Goal: Communication & Community: Answer question/provide support

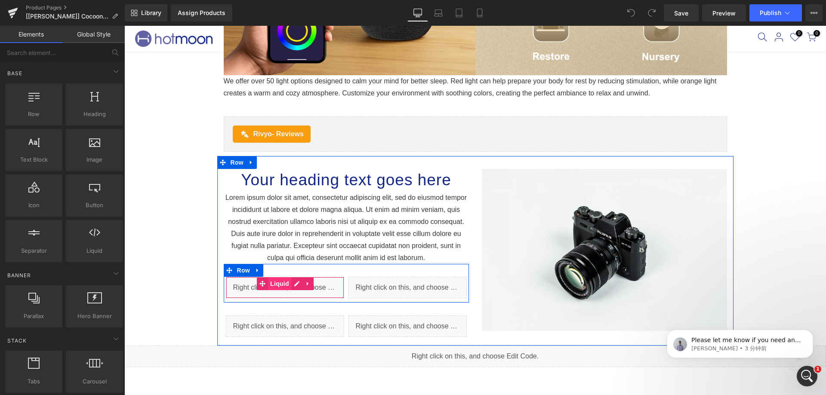
click at [276, 286] on span "Liquid" at bounding box center [279, 283] width 23 height 13
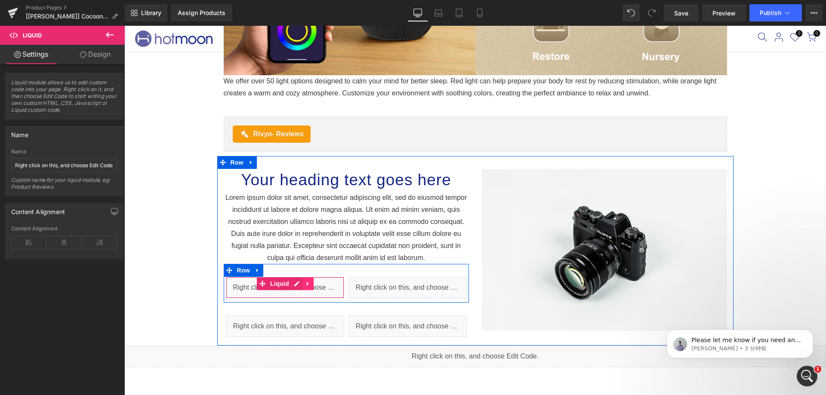
click at [295, 279] on ul "Liquid" at bounding box center [285, 283] width 57 height 13
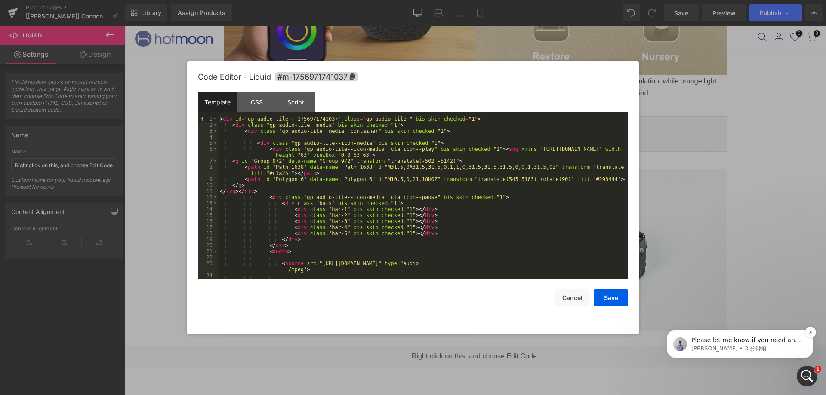
click at [726, 348] on p "[PERSON_NAME] • 3 分钟前" at bounding box center [746, 349] width 111 height 8
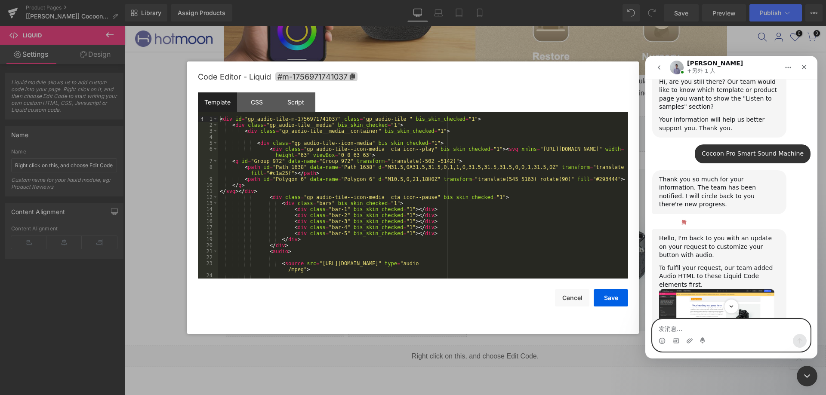
scroll to position [1335, 0]
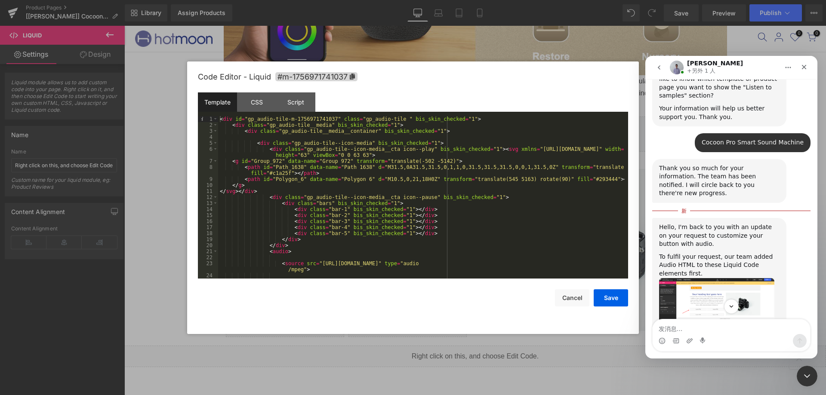
click at [741, 278] on img "Brad说…" at bounding box center [716, 306] width 115 height 57
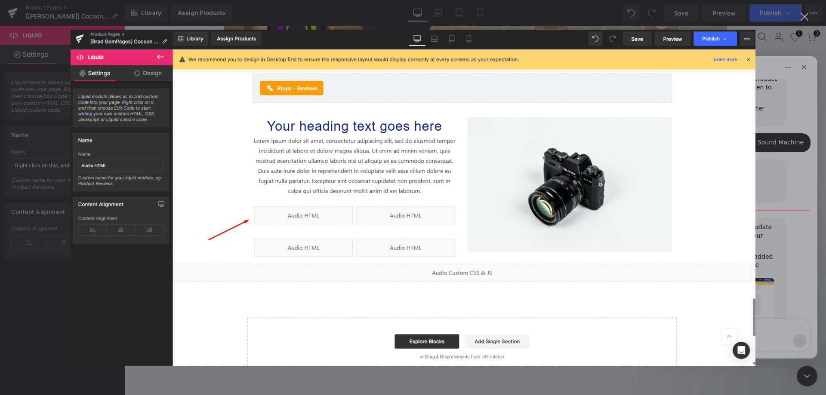
click at [803, 14] on div "关闭" at bounding box center [804, 17] width 8 height 8
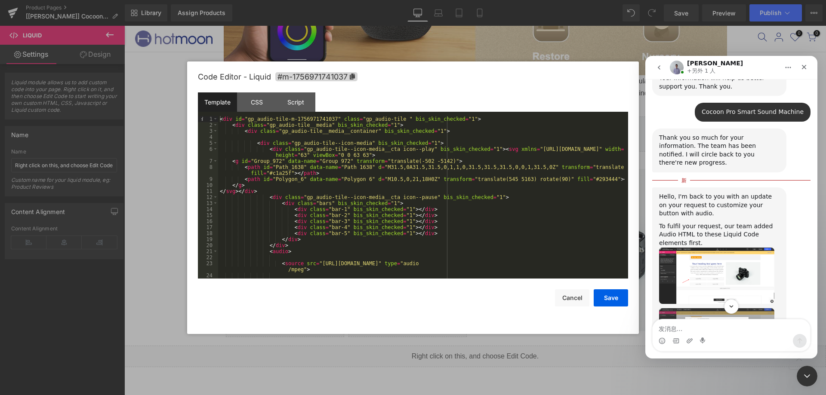
scroll to position [1378, 0]
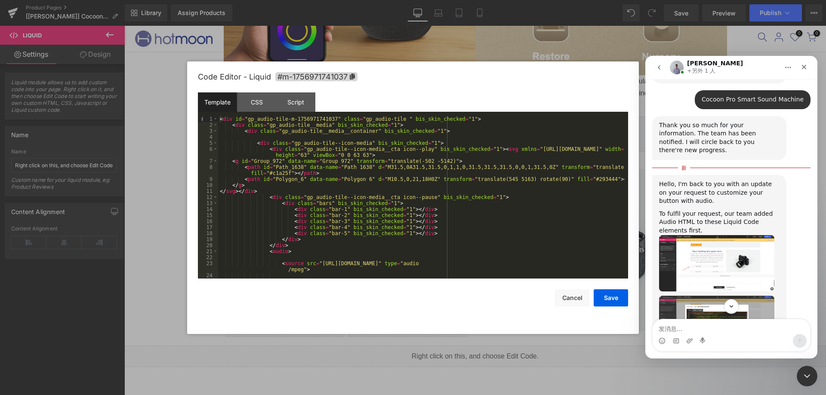
click at [729, 296] on img "Brad说…" at bounding box center [716, 324] width 115 height 56
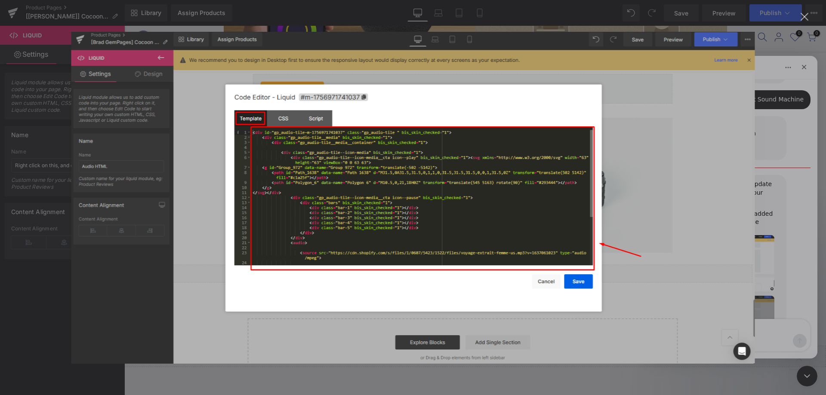
scroll to position [0, 0]
click at [805, 15] on div "关闭" at bounding box center [804, 17] width 8 height 8
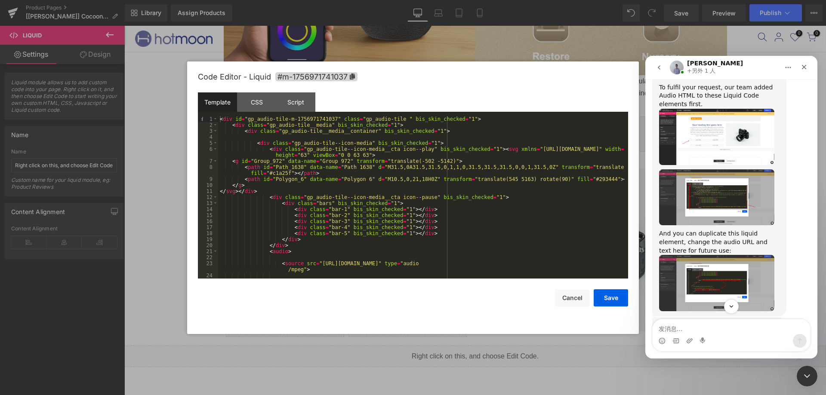
scroll to position [1507, 0]
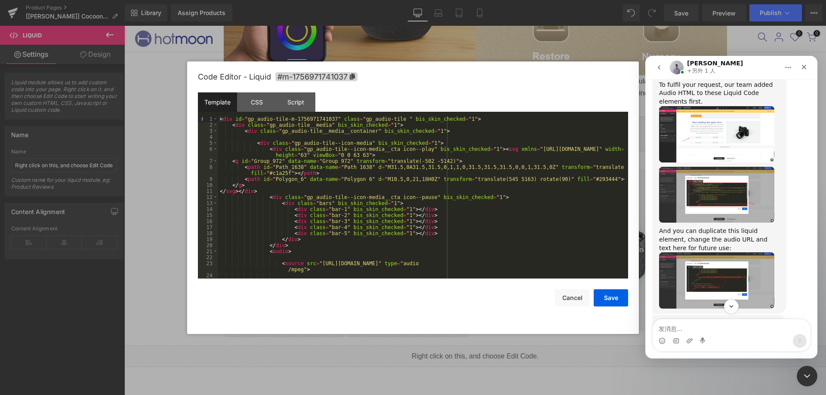
click at [702, 252] on img "Brad说…" at bounding box center [716, 280] width 115 height 56
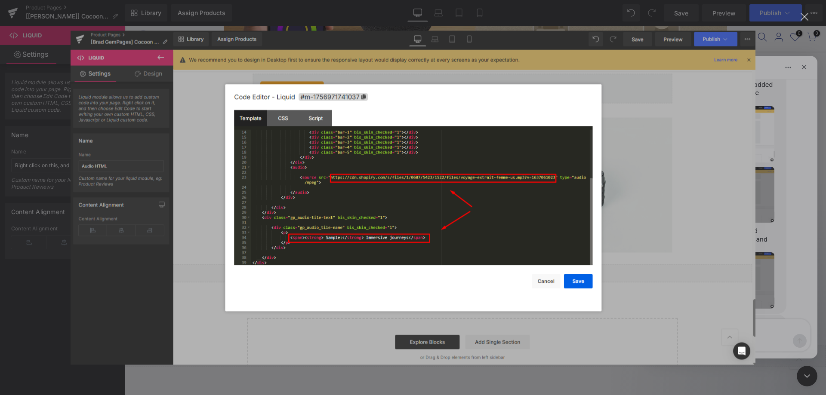
click at [808, 15] on div "关闭" at bounding box center [804, 17] width 8 height 8
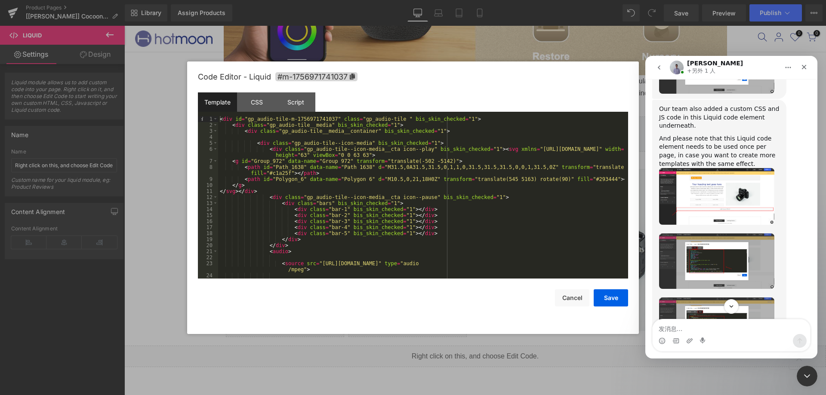
scroll to position [1937, 0]
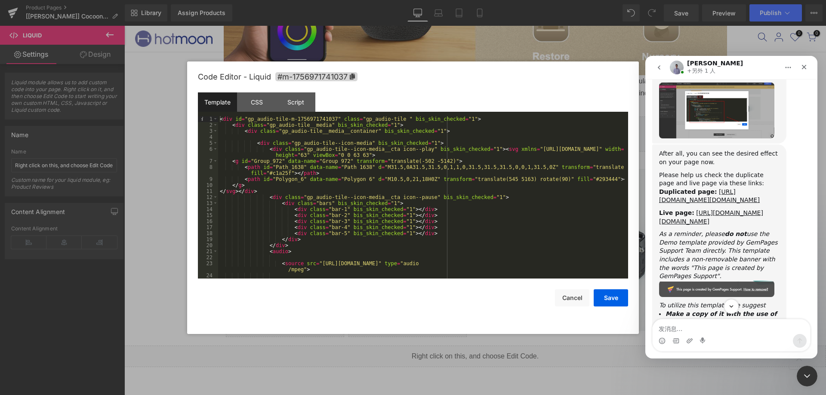
click at [438, 216] on div at bounding box center [413, 184] width 826 height 369
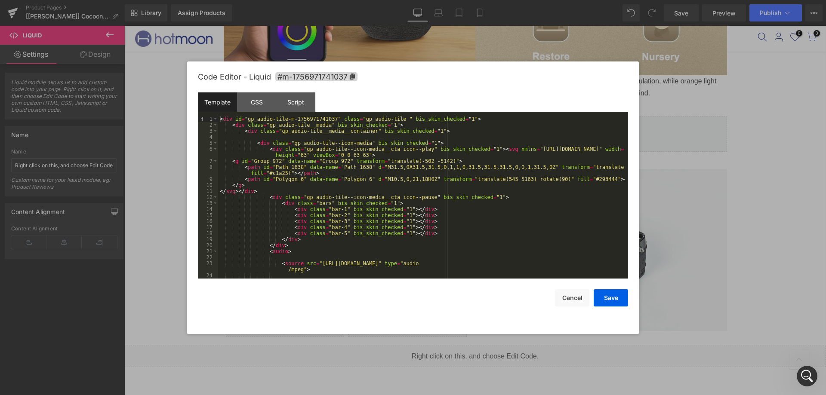
scroll to position [2047, 0]
click at [255, 104] on div "CSS" at bounding box center [256, 101] width 39 height 19
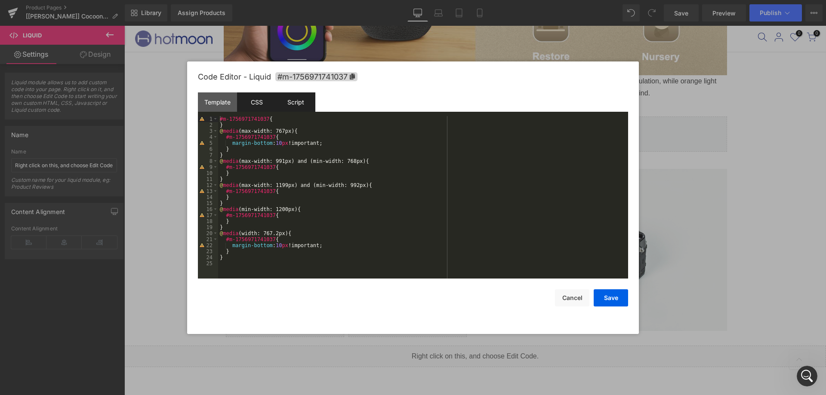
click at [289, 98] on div "Script" at bounding box center [295, 101] width 39 height 19
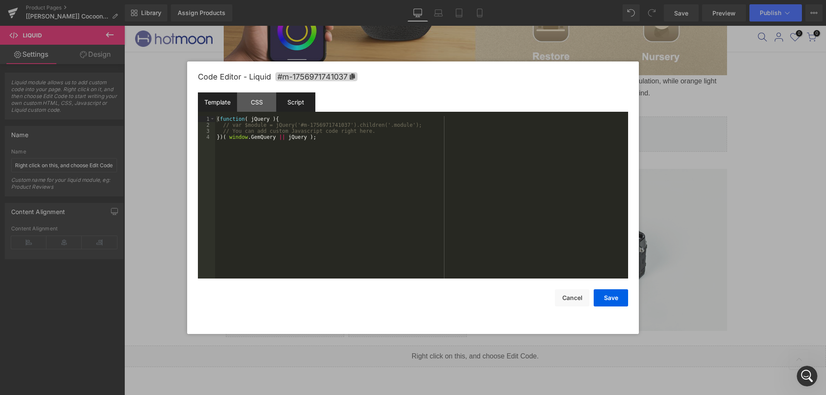
click at [202, 101] on div "Template" at bounding box center [217, 101] width 39 height 19
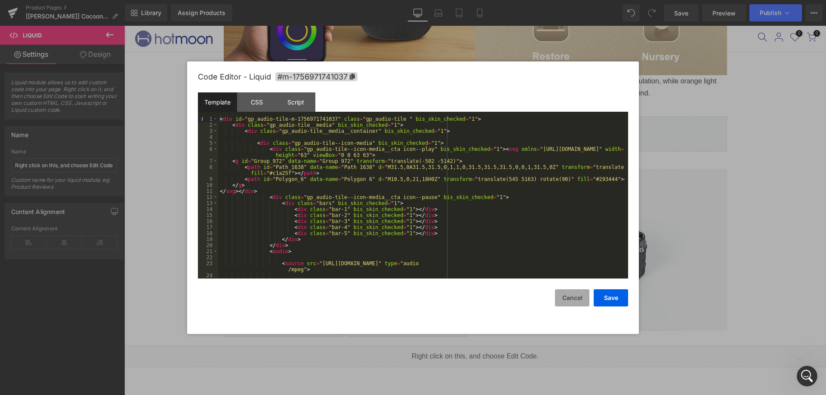
click at [555, 306] on button "Cancel" at bounding box center [572, 297] width 34 height 17
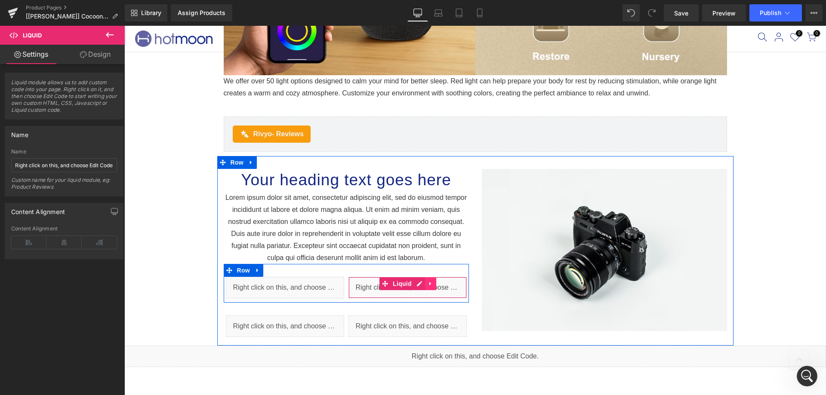
click at [428, 281] on icon at bounding box center [430, 283] width 6 height 6
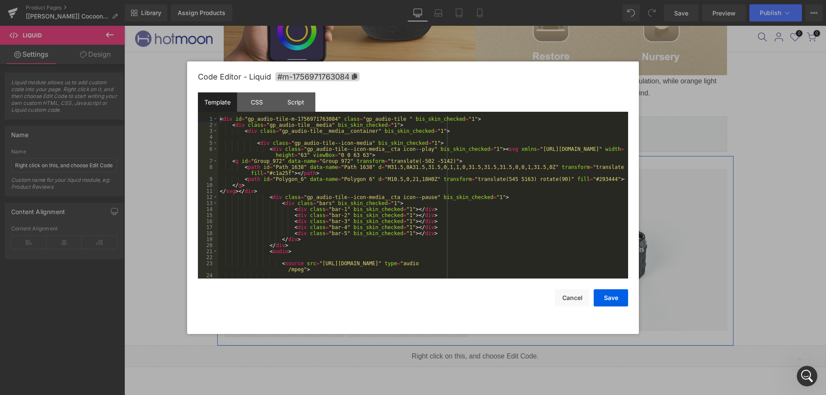
click at [400, 281] on icon at bounding box center [402, 283] width 5 height 5
click at [562, 294] on button "Cancel" at bounding box center [572, 297] width 34 height 17
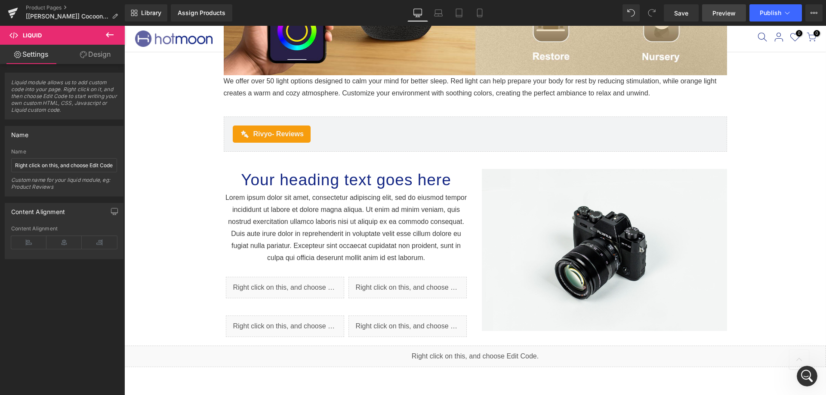
click at [718, 14] on span "Preview" at bounding box center [723, 13] width 23 height 9
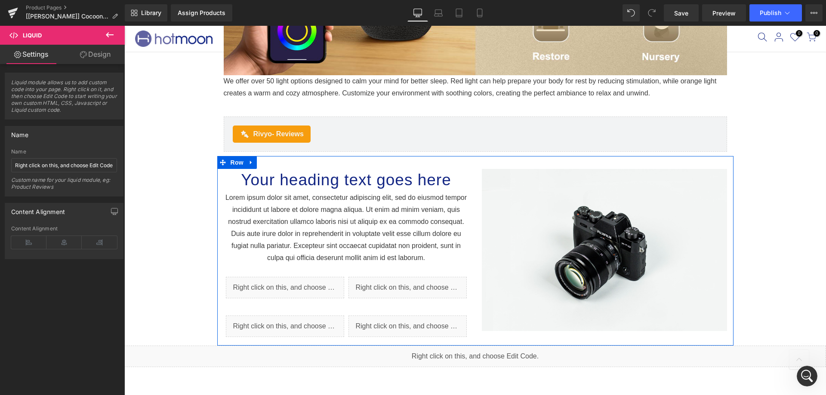
click at [469, 302] on div "Your heading text goes here Heading Lorem ipsum dolor sit amet, consectetur adi…" at bounding box center [346, 255] width 258 height 172
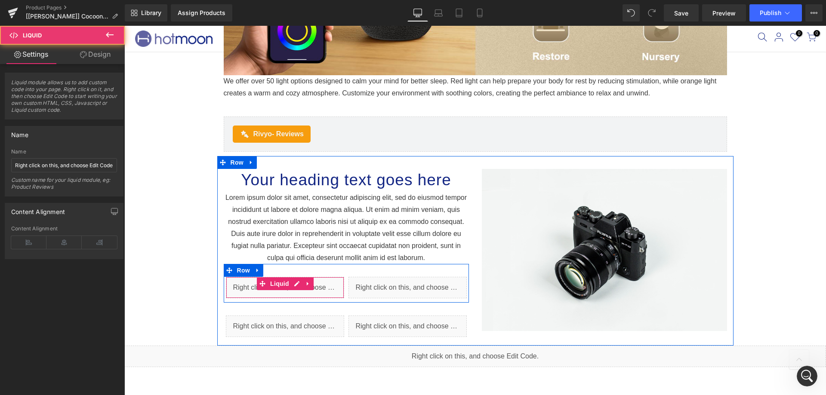
click at [316, 292] on div "Liquid" at bounding box center [285, 287] width 118 height 21
click at [278, 285] on span "Liquid" at bounding box center [279, 284] width 23 height 13
click at [278, 285] on span "Liquid" at bounding box center [279, 283] width 23 height 13
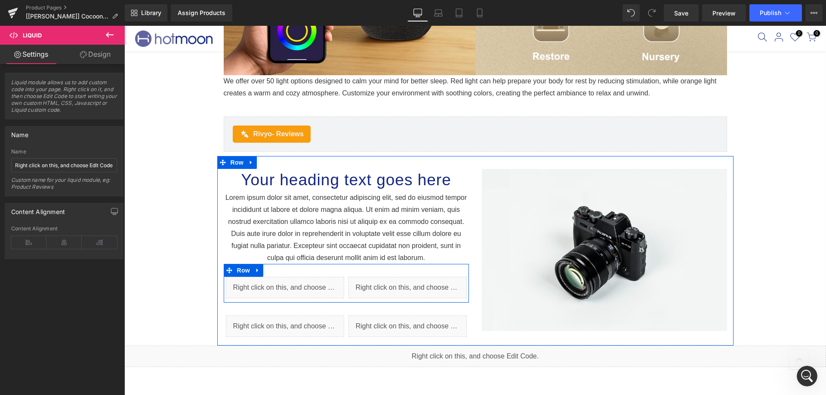
click at [292, 282] on icon at bounding box center [294, 283] width 5 height 5
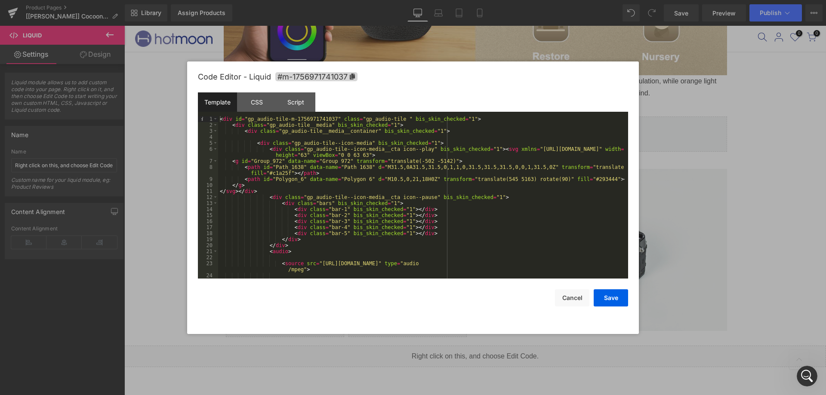
scroll to position [26, 0]
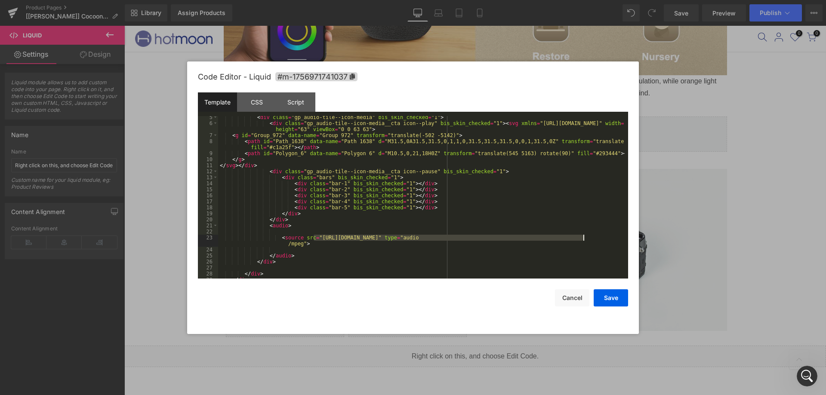
drag, startPoint x: 313, startPoint y: 238, endPoint x: 582, endPoint y: 235, distance: 268.7
click at [582, 235] on div "< div class = "gp_audio-tile--icon-media" bis_skin_checked = "1" > < div class …" at bounding box center [421, 201] width 406 height 175
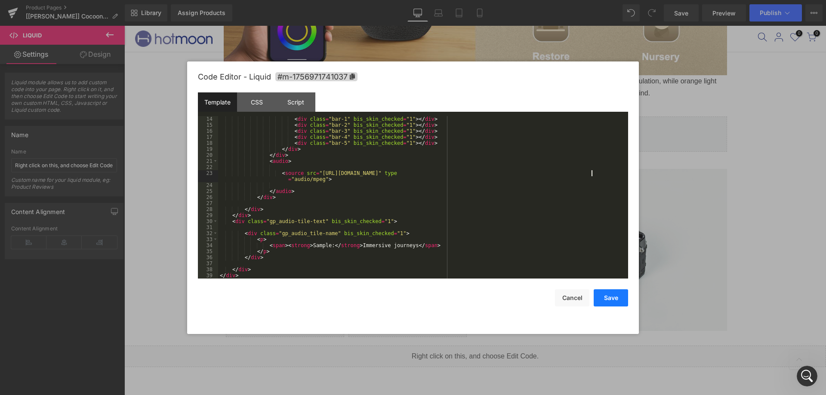
click at [618, 297] on button "Save" at bounding box center [610, 297] width 34 height 17
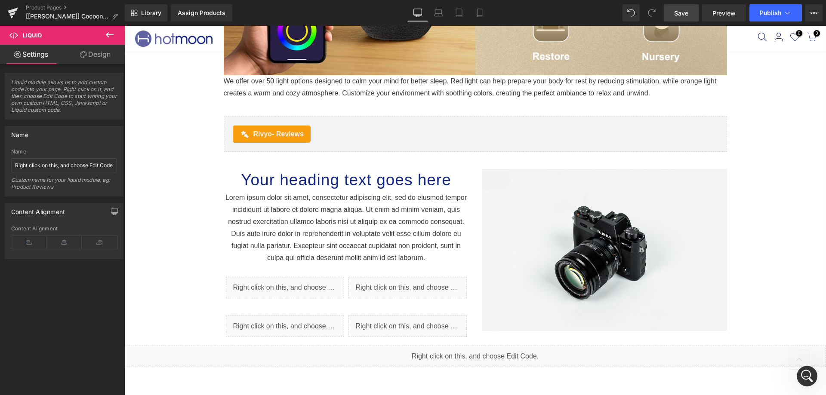
click at [692, 10] on link "Save" at bounding box center [680, 12] width 35 height 17
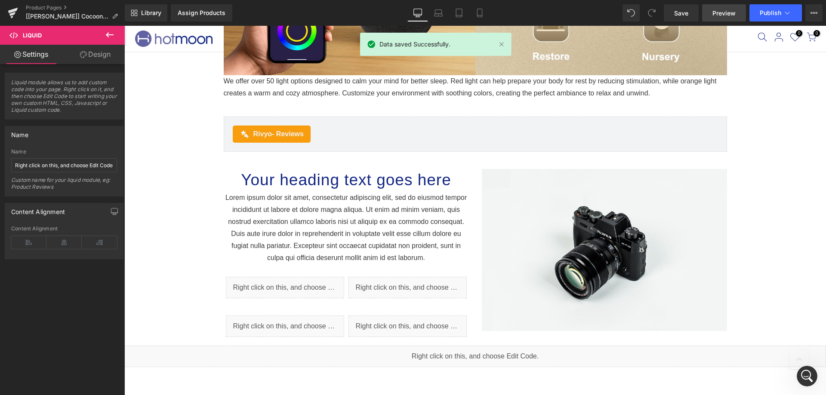
click at [723, 15] on span "Preview" at bounding box center [723, 13] width 23 height 9
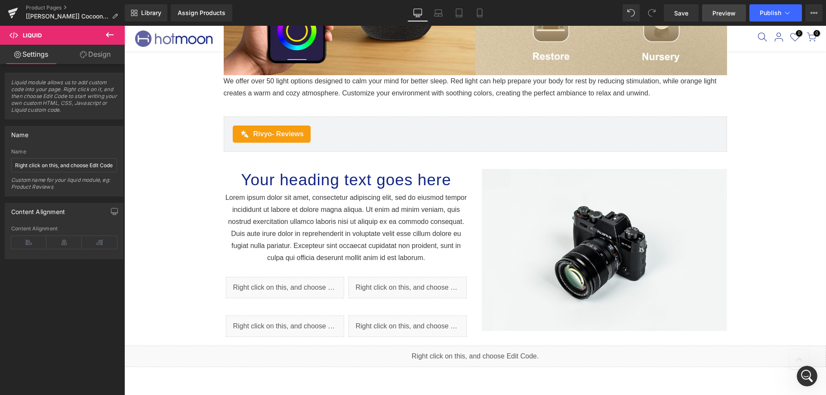
click at [732, 12] on span "Preview" at bounding box center [723, 13] width 23 height 9
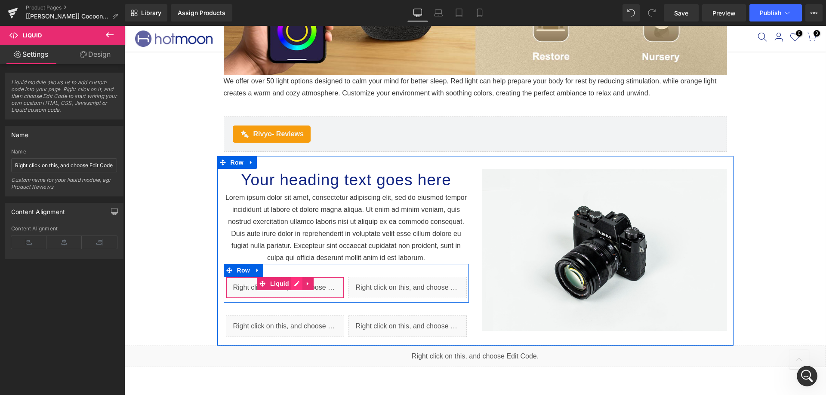
click at [293, 286] on link at bounding box center [296, 283] width 11 height 13
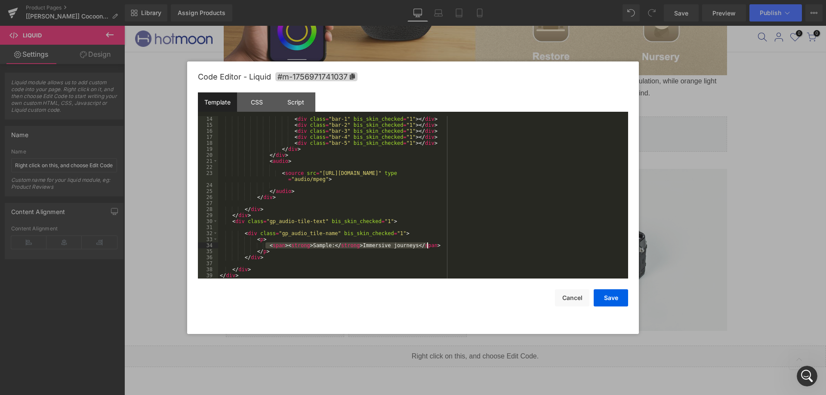
drag, startPoint x: 265, startPoint y: 246, endPoint x: 437, endPoint y: 246, distance: 172.0
click at [437, 246] on div "< div class = "bar-1" bis_skin_checked = "1" > </ div > < div class = "bar-2" b…" at bounding box center [421, 203] width 406 height 175
click at [610, 294] on button "Save" at bounding box center [610, 297] width 34 height 17
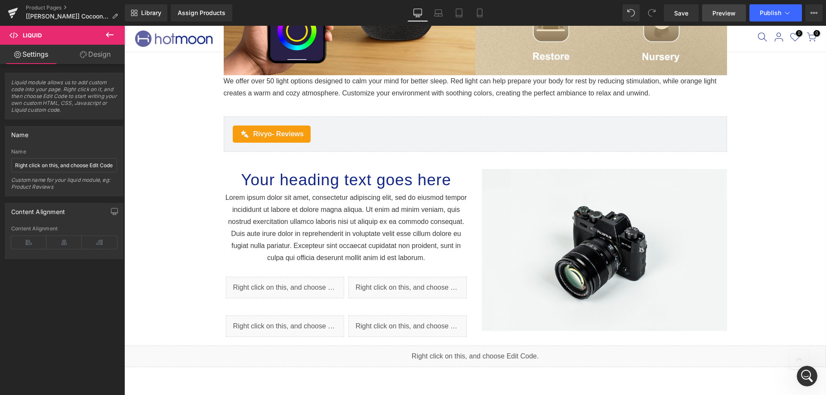
click at [711, 17] on link "Preview" at bounding box center [724, 12] width 44 height 17
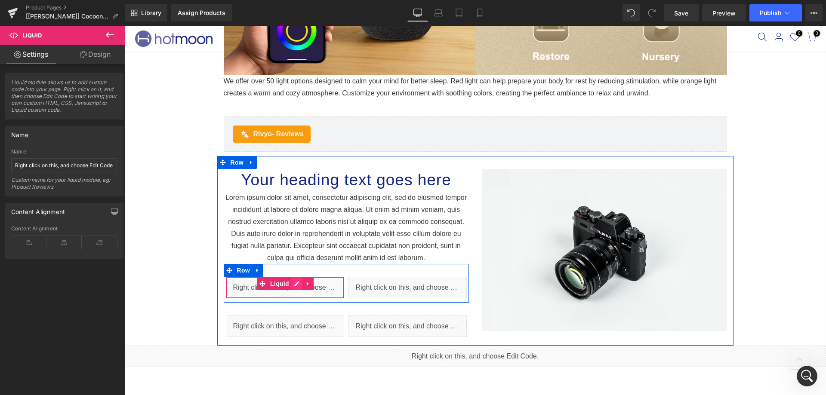
click at [296, 281] on ul "Liquid" at bounding box center [285, 283] width 57 height 13
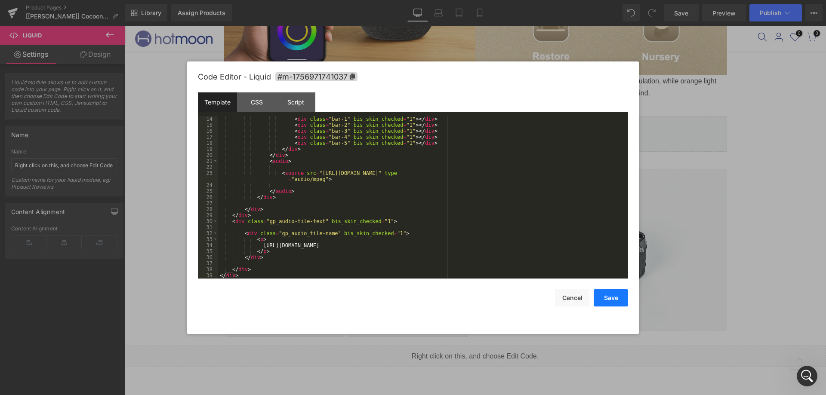
click at [625, 303] on button "Save" at bounding box center [610, 297] width 34 height 17
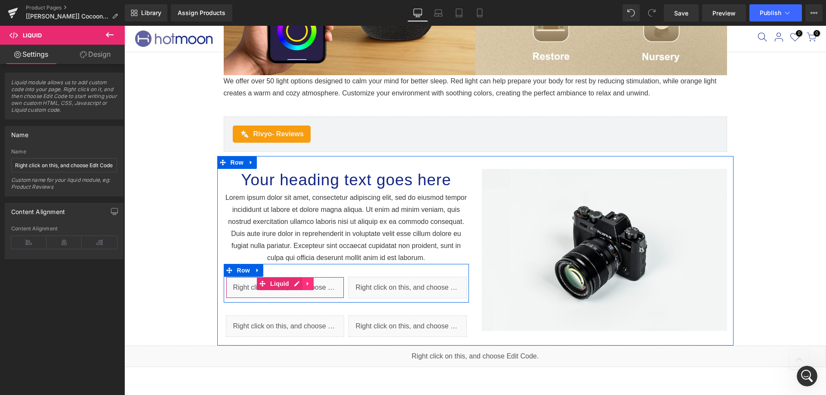
click at [302, 282] on link at bounding box center [307, 283] width 11 height 13
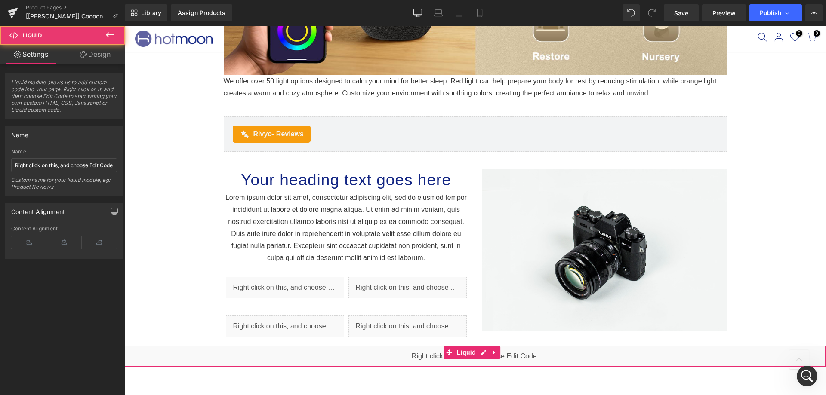
click at [236, 352] on div "Liquid" at bounding box center [474, 356] width 701 height 21
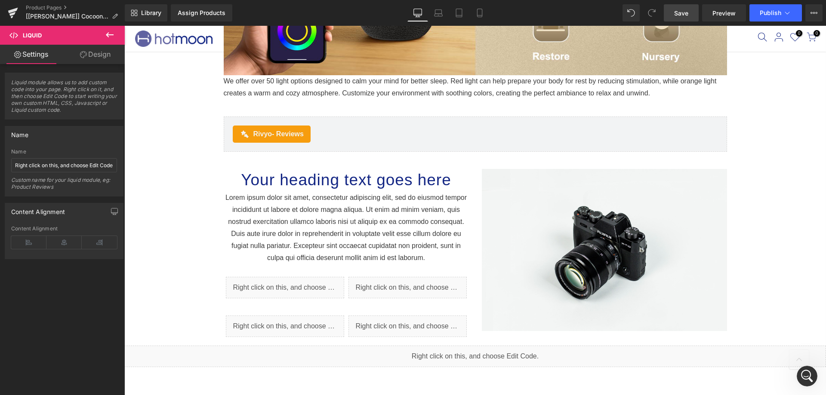
click at [685, 11] on span "Save" at bounding box center [681, 13] width 14 height 9
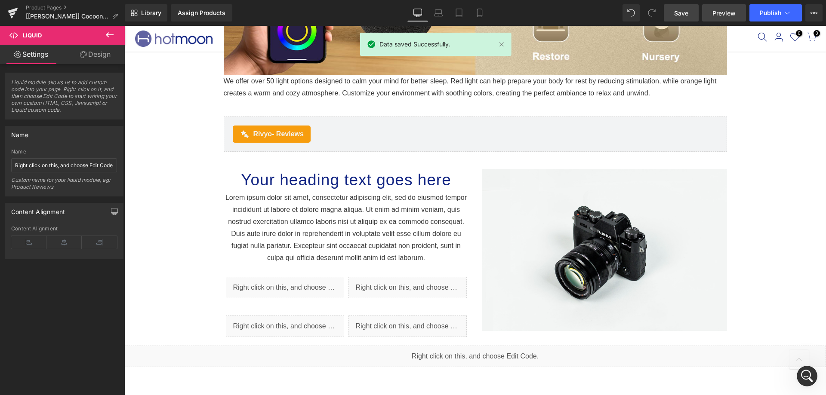
click at [721, 17] on span "Preview" at bounding box center [723, 13] width 23 height 9
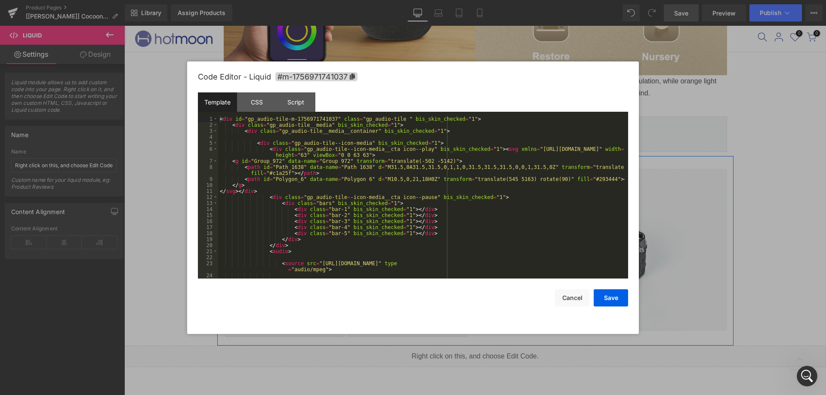
click at [277, 283] on icon at bounding box center [279, 283] width 5 height 5
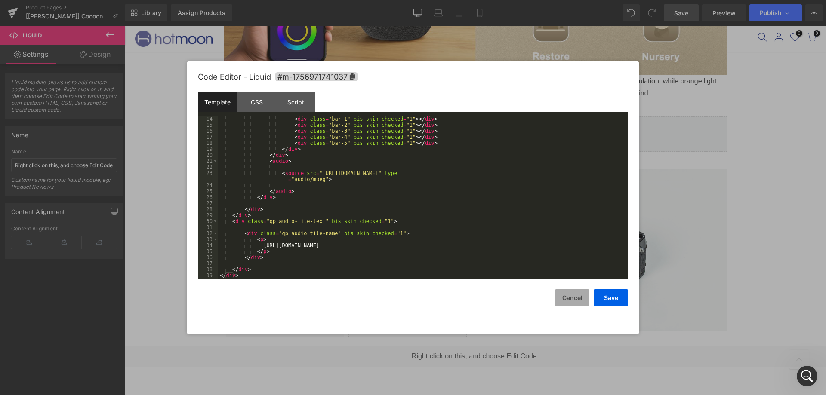
click at [567, 302] on button "Cancel" at bounding box center [572, 297] width 34 height 17
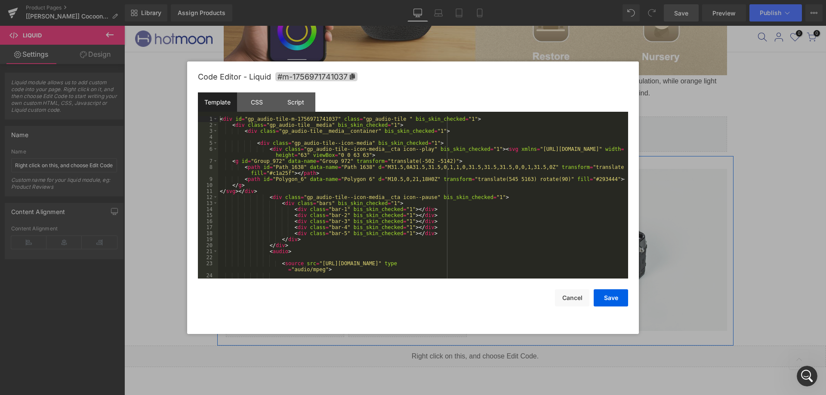
click at [277, 280] on icon at bounding box center [280, 283] width 6 height 6
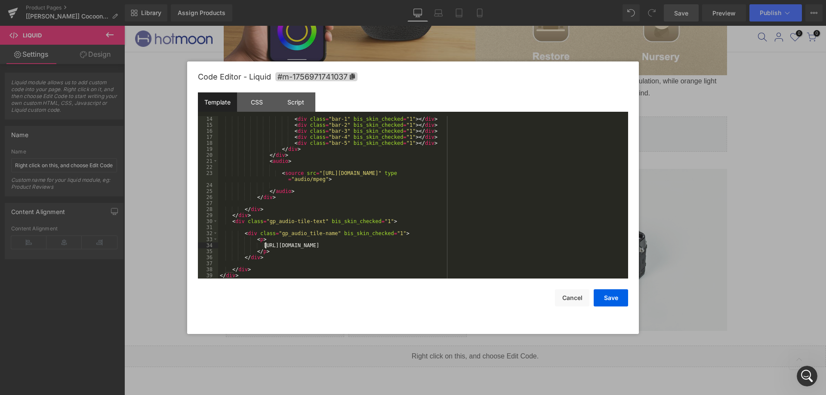
click at [265, 245] on div "< div class = "bar-1" bis_skin_checked = "1" > </ div > < div class = "bar-2" b…" at bounding box center [421, 203] width 406 height 175
click at [551, 247] on div "< div class = "bar-1" bis_skin_checked = "1" > </ div > < div class = "bar-2" b…" at bounding box center [421, 203] width 406 height 175
click at [620, 297] on button "Save" at bounding box center [610, 297] width 34 height 17
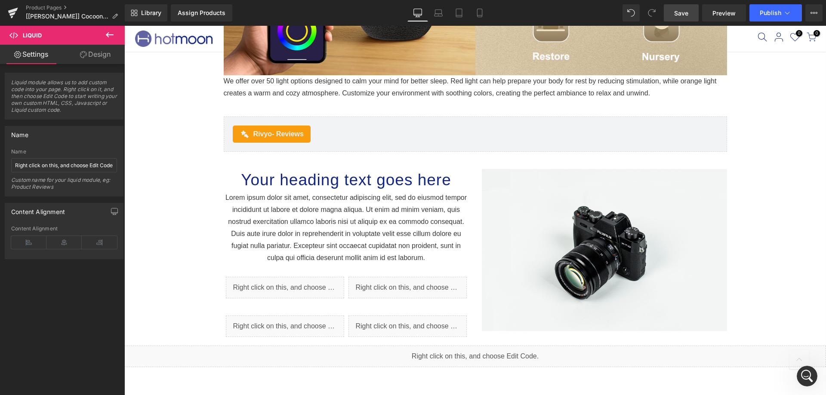
click at [675, 21] on link "Save" at bounding box center [680, 12] width 35 height 17
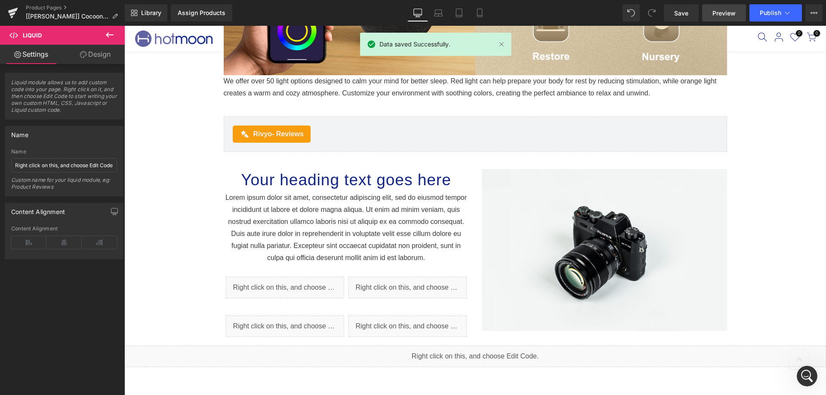
click at [737, 11] on link "Preview" at bounding box center [724, 12] width 44 height 17
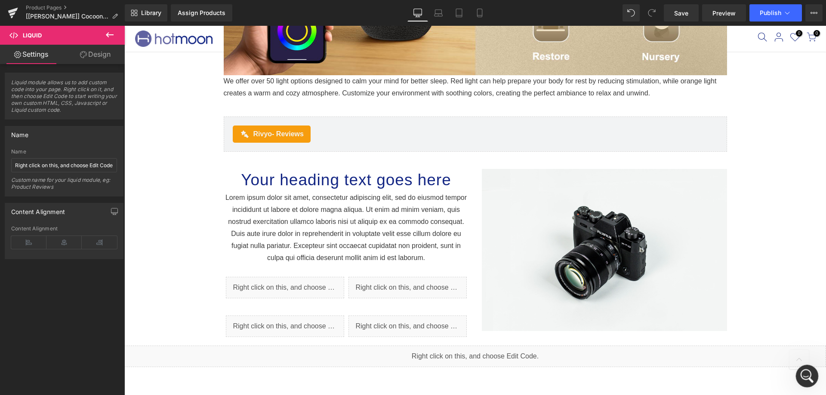
click at [801, 373] on icon "打开 Intercom Messenger" at bounding box center [805, 375] width 14 height 14
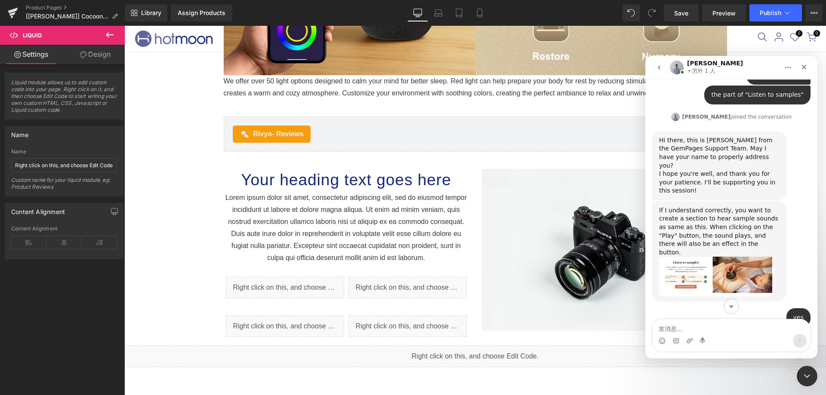
scroll to position [112, 0]
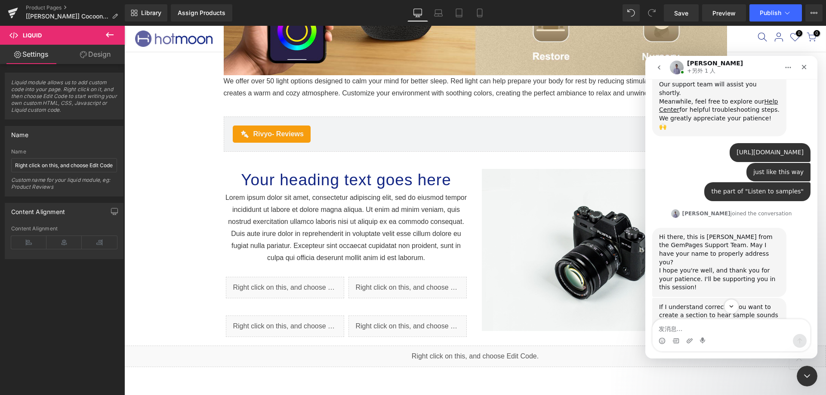
click at [781, 149] on link "[URL][DOMAIN_NAME]" at bounding box center [769, 152] width 67 height 7
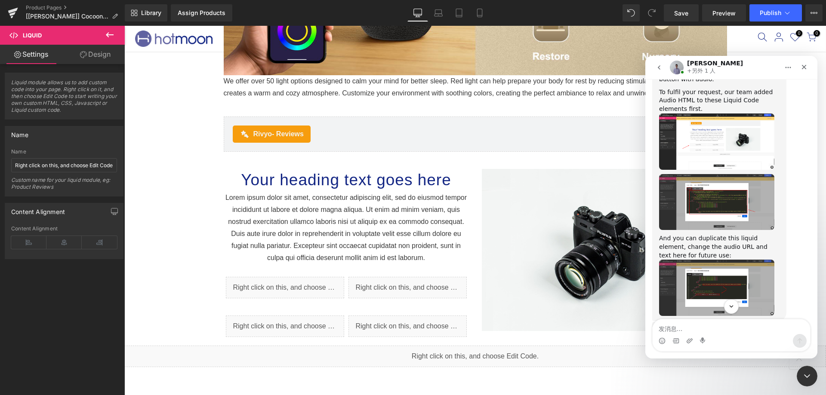
scroll to position [1488, 0]
click at [735, 259] on img "Brad说…" at bounding box center [716, 287] width 115 height 56
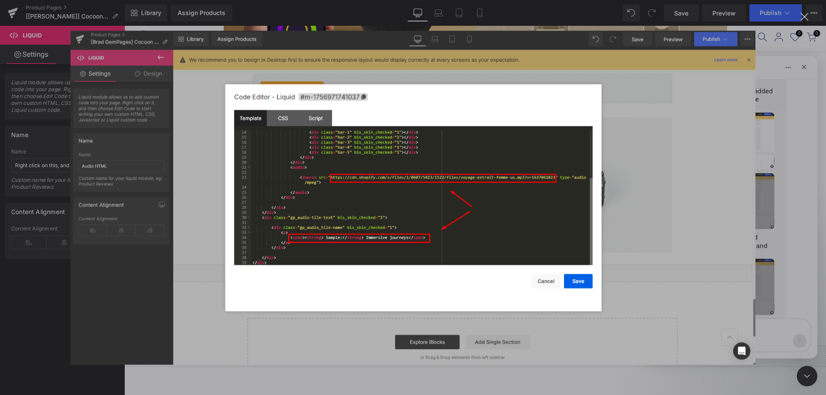
scroll to position [0, 0]
click at [807, 16] on div "关闭" at bounding box center [804, 17] width 8 height 8
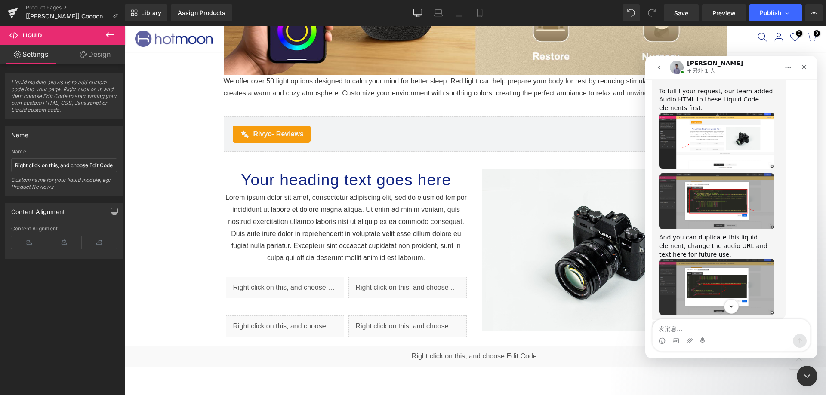
click at [182, 214] on div at bounding box center [413, 184] width 826 height 369
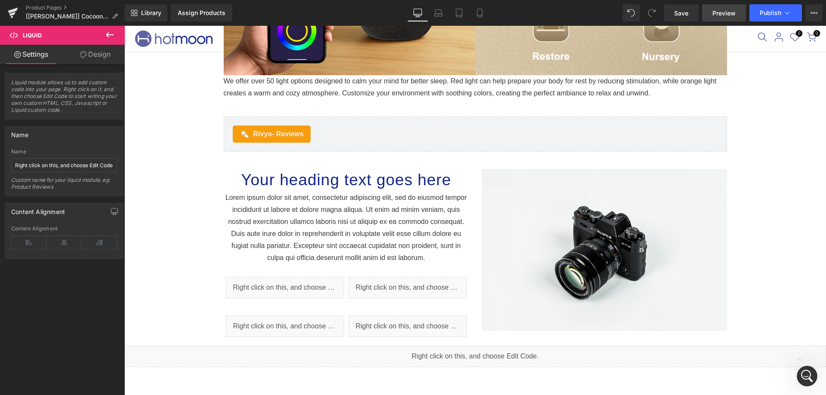
click at [725, 21] on link "Preview" at bounding box center [724, 12] width 44 height 17
click at [813, 378] on div "打开 Intercom Messenger" at bounding box center [805, 375] width 28 height 28
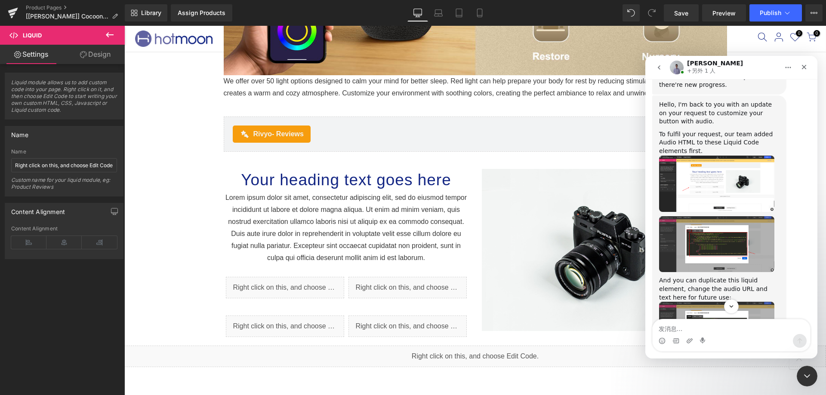
scroll to position [1402, 0]
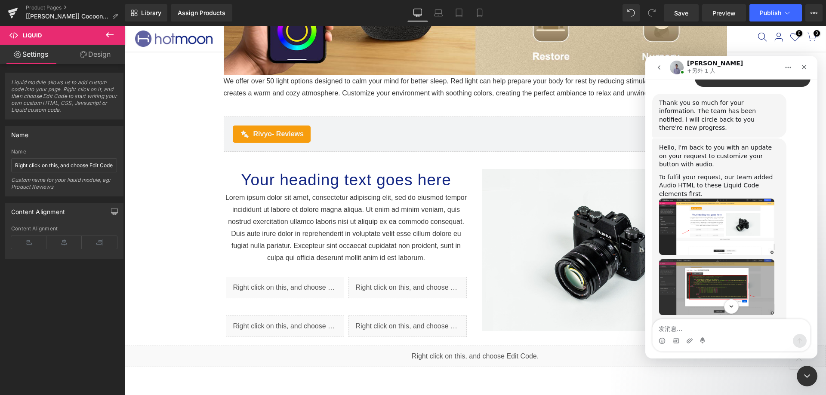
click at [700, 199] on img "Brad说…" at bounding box center [716, 227] width 115 height 57
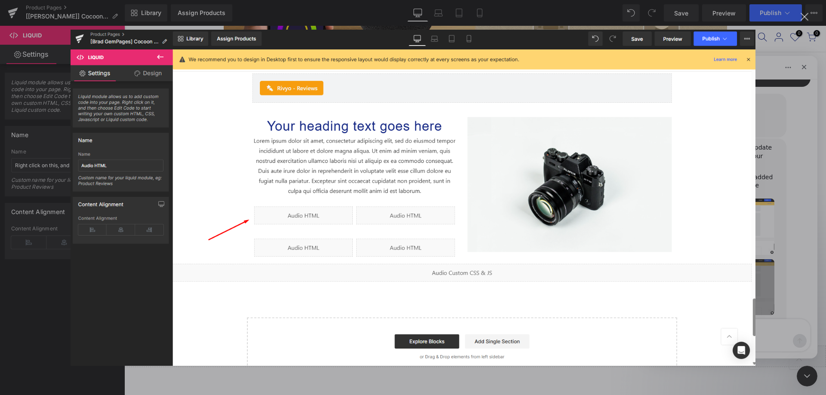
click at [806, 18] on div "关闭" at bounding box center [804, 17] width 8 height 8
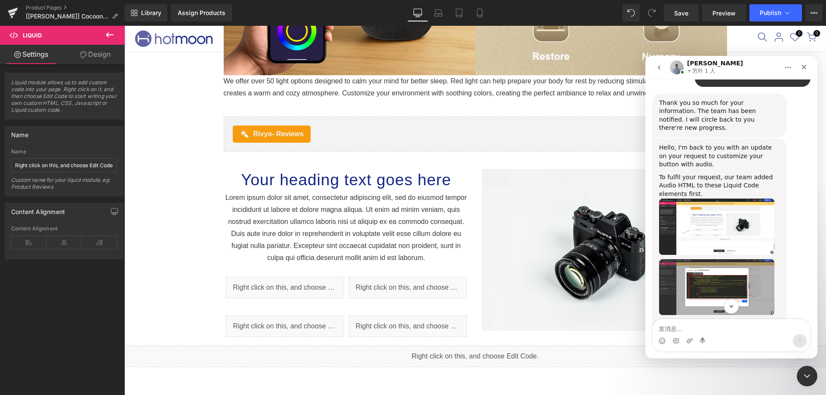
click at [713, 345] on img "Brad说…" at bounding box center [716, 373] width 115 height 56
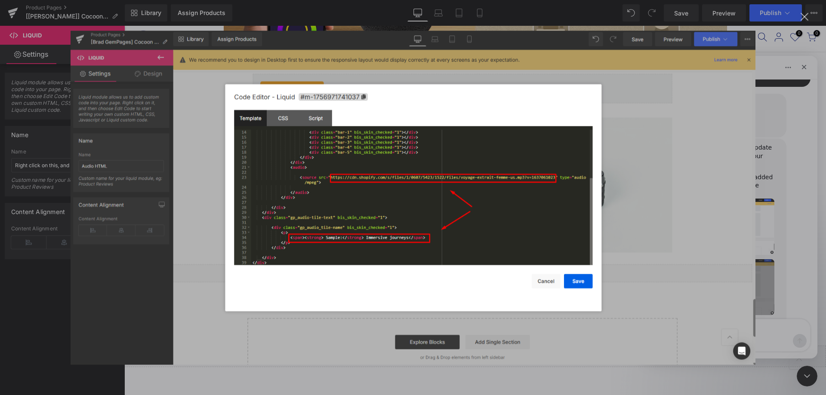
click at [801, 21] on div "关闭" at bounding box center [804, 17] width 8 height 8
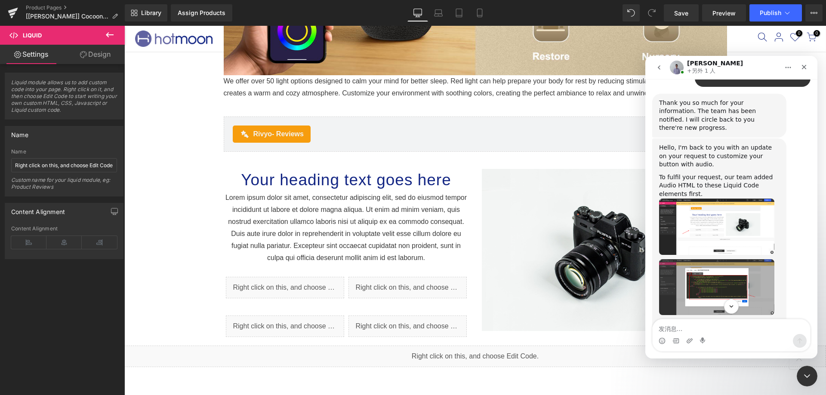
click at [286, 287] on div at bounding box center [413, 184] width 826 height 369
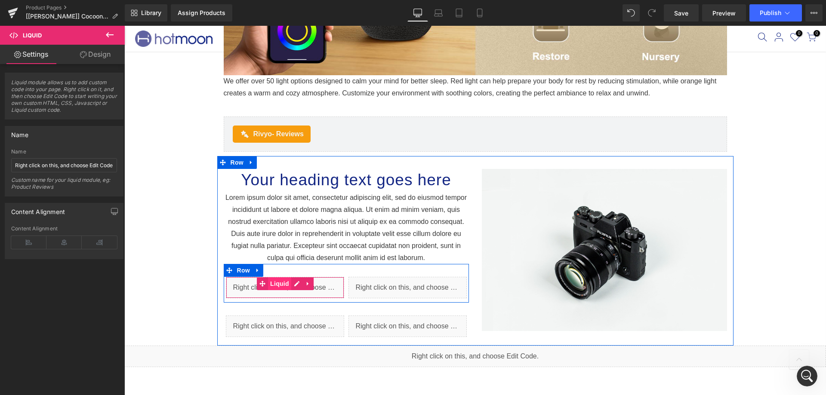
click at [282, 284] on span "Liquid" at bounding box center [279, 283] width 23 height 13
click at [294, 281] on icon at bounding box center [297, 283] width 6 height 6
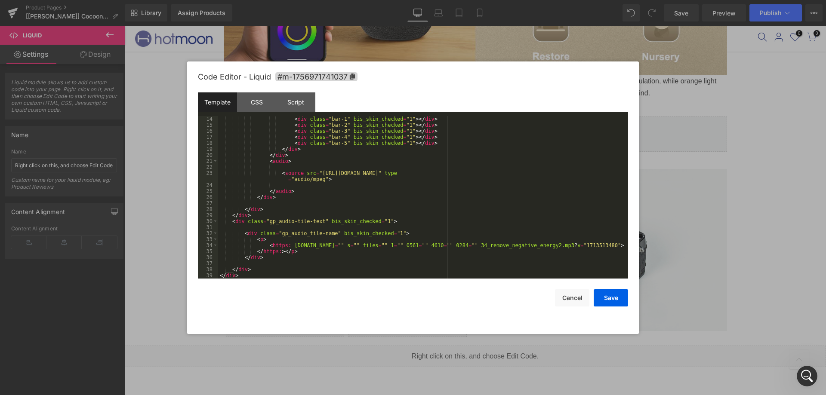
scroll to position [90, 0]
click at [268, 242] on div "< div class = "bar-1" bis_skin_checked = "1" > </ div > < div class = "bar-2" b…" at bounding box center [421, 203] width 406 height 175
click at [268, 243] on div "< div class = "bar-1" bis_skin_checked = "1" > </ div > < div class = "bar-2" b…" at bounding box center [421, 203] width 406 height 175
click at [598, 245] on div "< div class = "bar-1" bis_skin_checked = "1" > </ div > < div class = "bar-2" b…" at bounding box center [421, 203] width 406 height 175
drag, startPoint x: 598, startPoint y: 292, endPoint x: 577, endPoint y: 277, distance: 25.8
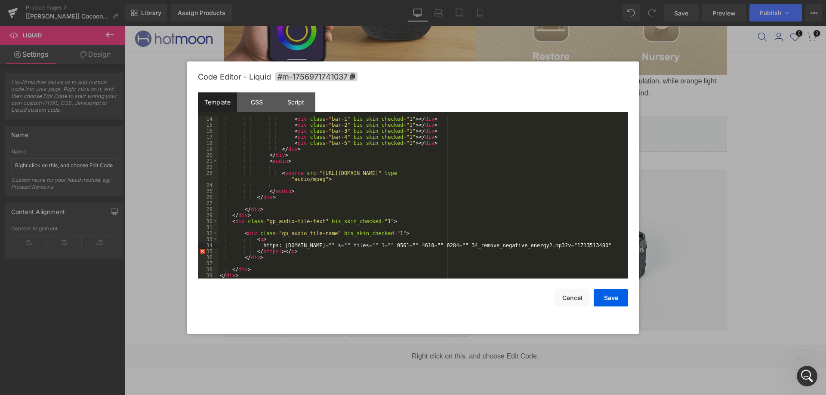
click at [577, 277] on div "Code Editor - Liquid #m-1756971741037 Template CSS Script Data 14 15 16 17 18 1…" at bounding box center [413, 197] width 430 height 273
click at [290, 245] on div "< div class = "bar-1" bis_skin_checked = "1" > </ div > < div class = "bar-2" b…" at bounding box center [421, 203] width 406 height 175
drag, startPoint x: 469, startPoint y: 245, endPoint x: 530, endPoint y: 246, distance: 61.1
click at [530, 246] on div "< div class = "bar-1" bis_skin_checked = "1" > </ div > < div class = "bar-2" b…" at bounding box center [421, 203] width 406 height 175
click at [278, 252] on div "< div class = "bar-1" bis_skin_checked = "1" > </ div > < div class = "bar-2" b…" at bounding box center [421, 203] width 406 height 175
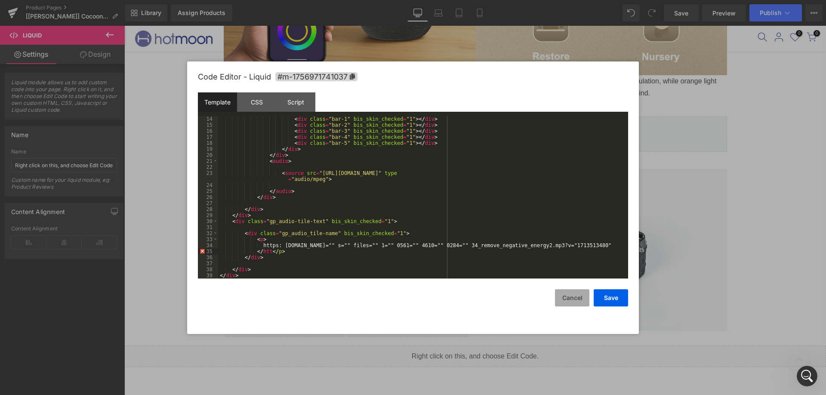
click at [569, 295] on button "Cancel" at bounding box center [572, 297] width 34 height 17
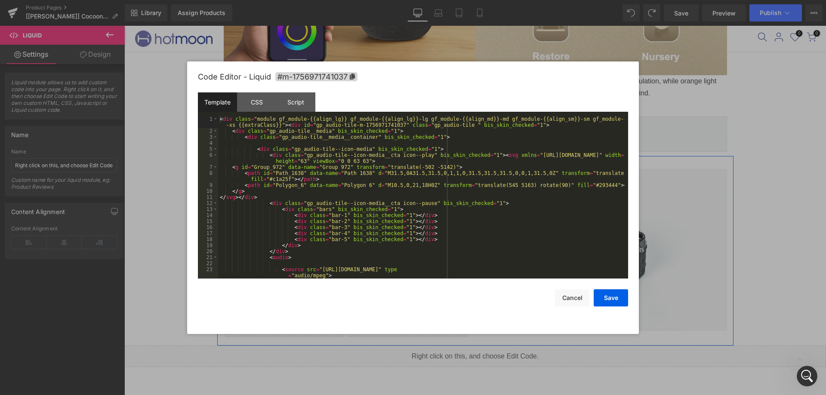
click at [292, 285] on icon at bounding box center [294, 284] width 4 height 4
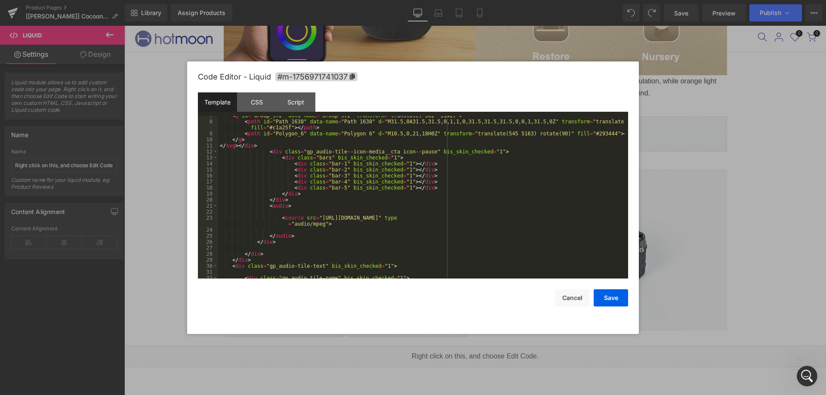
scroll to position [96, 0]
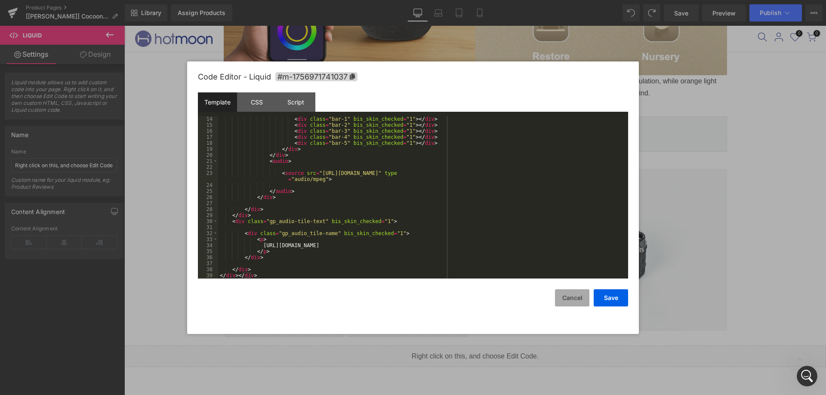
click at [565, 302] on button "Cancel" at bounding box center [572, 297] width 34 height 17
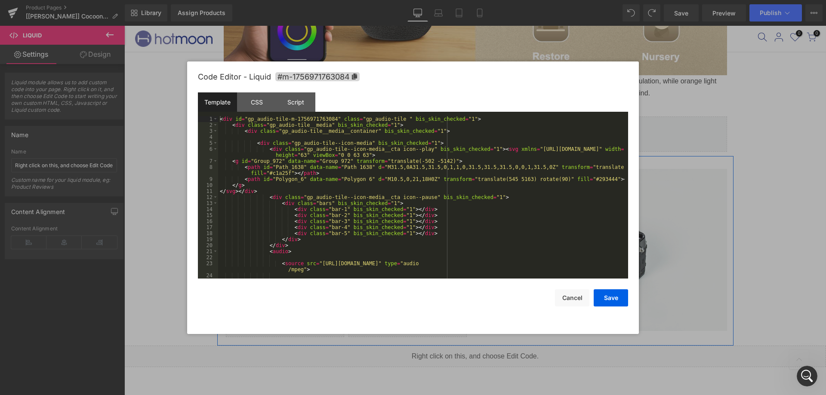
click at [399, 280] on icon at bounding box center [402, 283] width 6 height 6
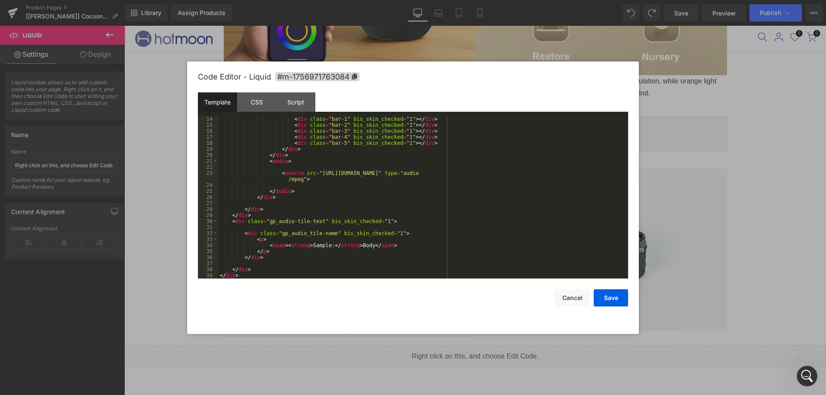
scroll to position [90, 0]
click at [574, 290] on button "Cancel" at bounding box center [572, 297] width 34 height 17
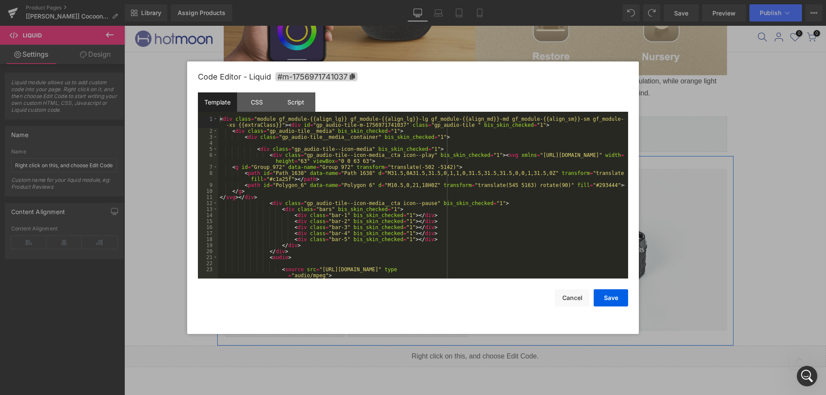
click at [294, 283] on icon at bounding box center [296, 283] width 5 height 5
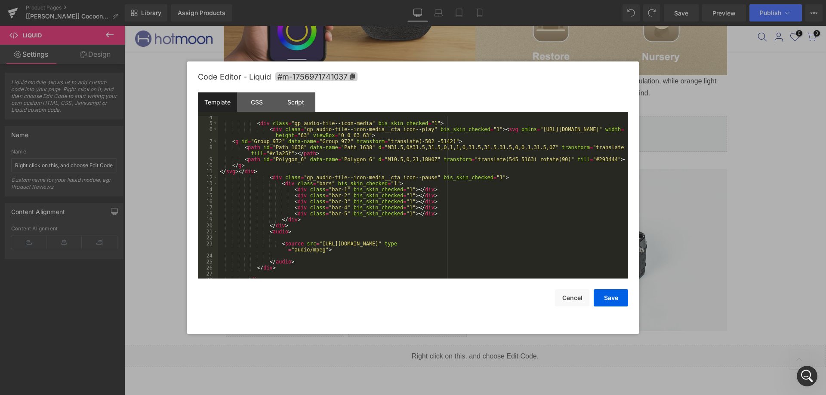
scroll to position [96, 0]
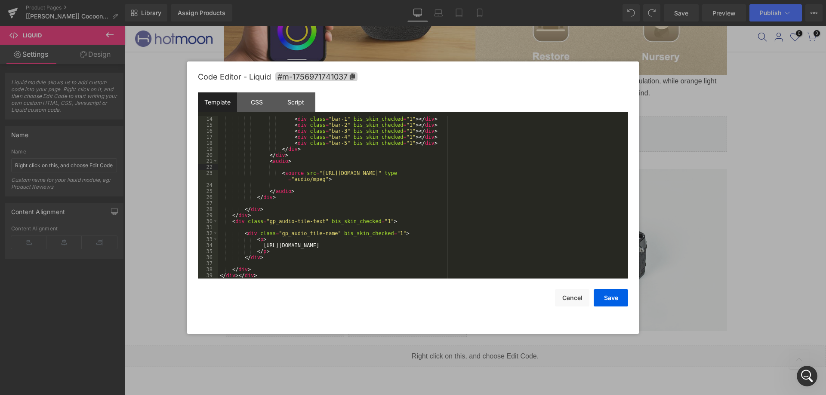
drag, startPoint x: 314, startPoint y: 170, endPoint x: 425, endPoint y: 170, distance: 110.9
click at [425, 170] on div "< div class = "bar-1" bis_skin_checked = "1" > </ div > < div class = "bar-2" b…" at bounding box center [421, 203] width 406 height 175
click at [426, 193] on div "< div class = "bar-1" bis_skin_checked = "1" > </ div > < div class = "bar-2" b…" at bounding box center [421, 203] width 406 height 175
drag, startPoint x: 313, startPoint y: 171, endPoint x: 592, endPoint y: 172, distance: 278.6
click at [592, 172] on div "< div class = "bar-1" bis_skin_checked = "1" > </ div > < div class = "bar-2" b…" at bounding box center [421, 203] width 406 height 175
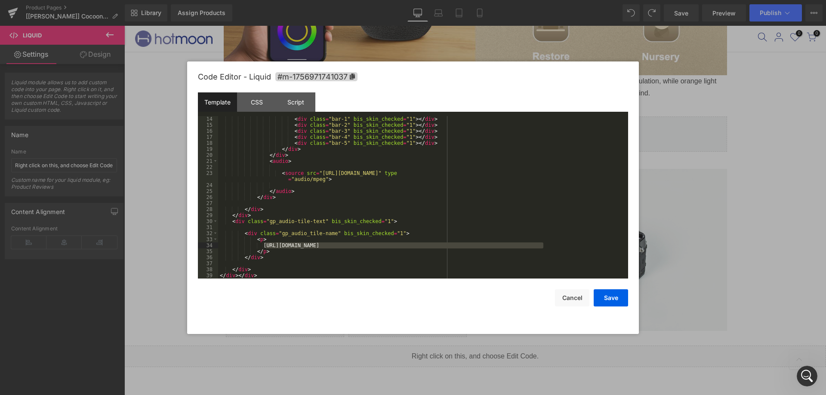
drag, startPoint x: 265, startPoint y: 244, endPoint x: 543, endPoint y: 244, distance: 278.2
click at [543, 244] on div "< div class = "bar-1" bis_skin_checked = "1" > </ div > < div class = "bar-2" b…" at bounding box center [421, 203] width 406 height 175
click at [584, 295] on button "Cancel" at bounding box center [572, 297] width 34 height 17
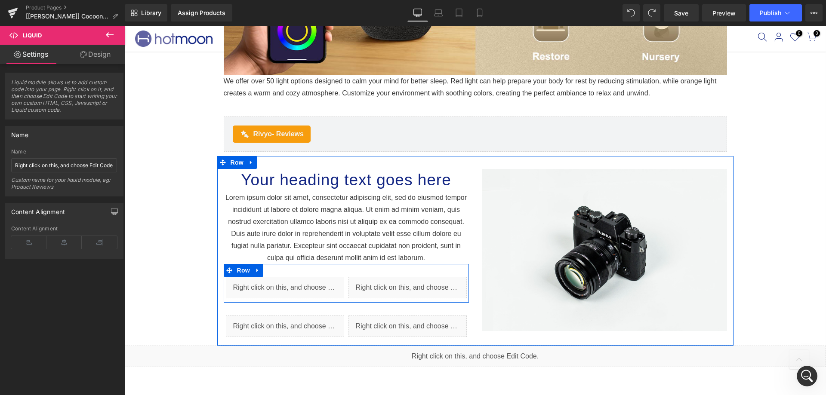
click at [401, 282] on icon at bounding box center [403, 283] width 5 height 5
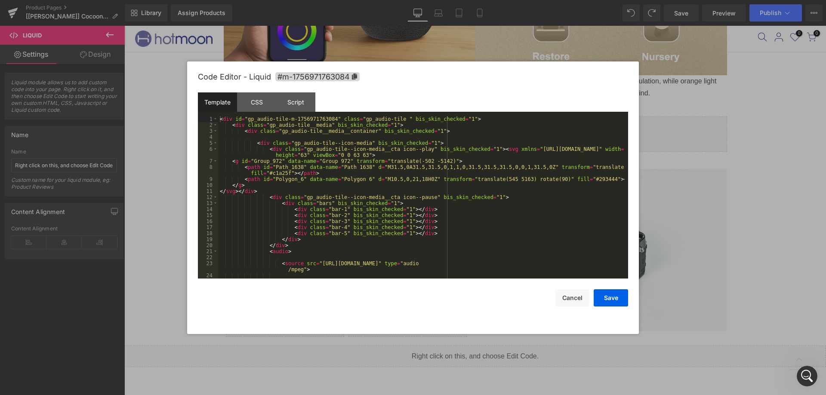
scroll to position [90, 0]
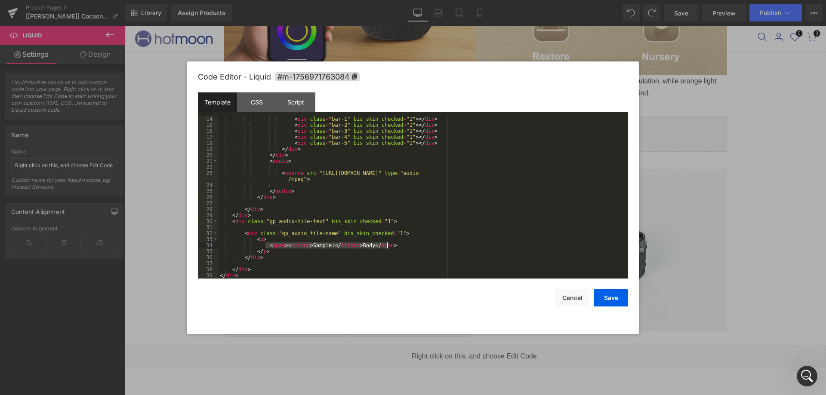
drag, startPoint x: 266, startPoint y: 244, endPoint x: 393, endPoint y: 245, distance: 127.3
click at [393, 245] on div "< div class = "bar-1" bis_skin_checked = "1" > </ div > < div class = "bar-2" b…" at bounding box center [421, 203] width 406 height 175
click at [565, 296] on button "Cancel" at bounding box center [572, 297] width 34 height 17
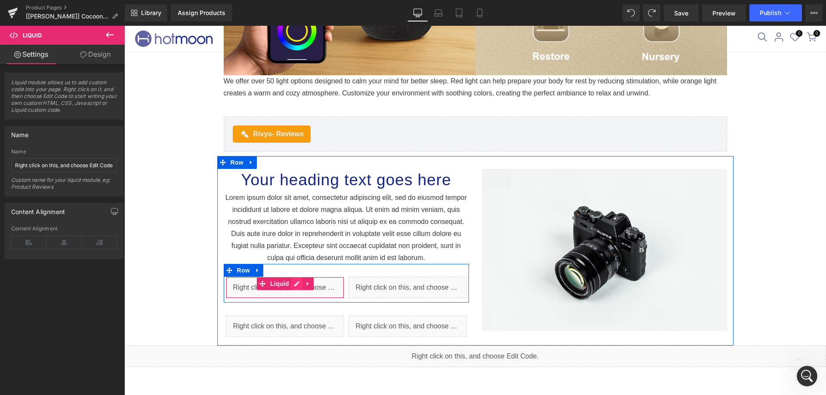
click at [291, 280] on link at bounding box center [296, 283] width 11 height 13
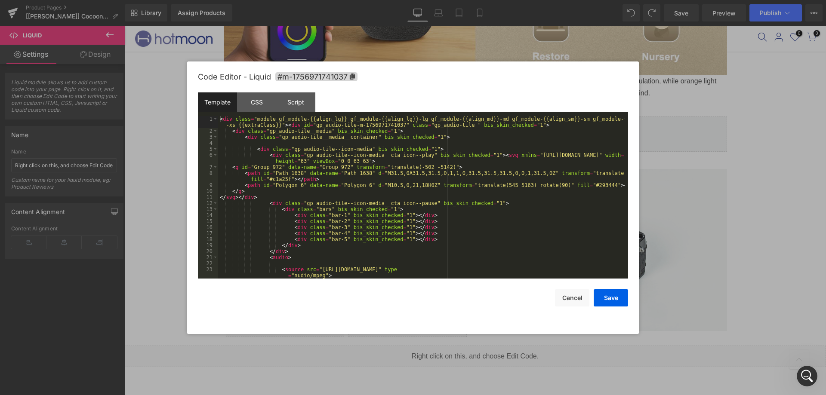
scroll to position [96, 0]
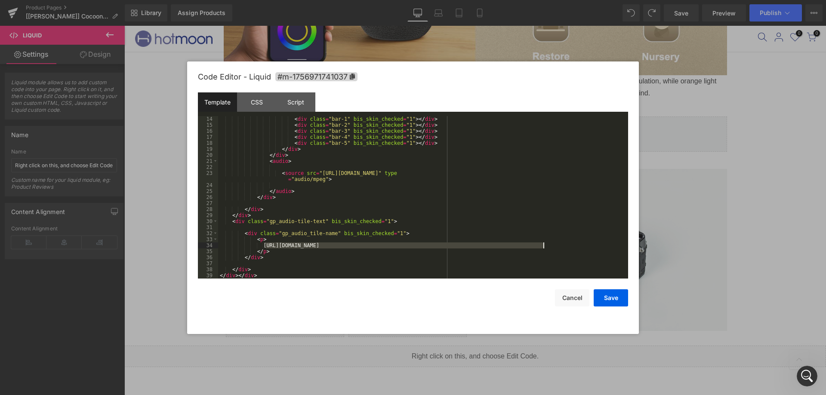
drag, startPoint x: 265, startPoint y: 244, endPoint x: 543, endPoint y: 247, distance: 277.8
click at [543, 247] on div "< div class = "bar-1" bis_skin_checked = "1" > </ div > < div class = "bar-2" b…" at bounding box center [421, 203] width 406 height 175
click at [367, 244] on div "< div class = "bar-1" bis_skin_checked = "1" > </ div > < div class = "bar-2" b…" at bounding box center [421, 203] width 406 height 175
click at [619, 304] on button "Save" at bounding box center [610, 297] width 34 height 17
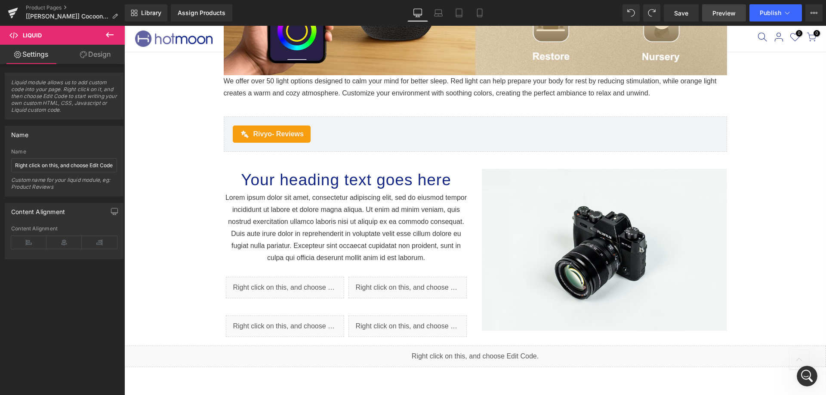
drag, startPoint x: 682, startPoint y: 14, endPoint x: 718, endPoint y: 18, distance: 35.9
click at [682, 14] on span "Save" at bounding box center [681, 13] width 14 height 9
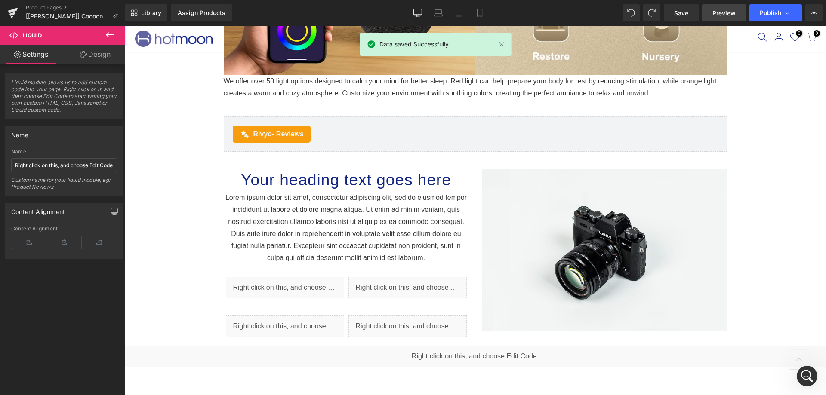
click at [722, 11] on span "Preview" at bounding box center [723, 13] width 23 height 9
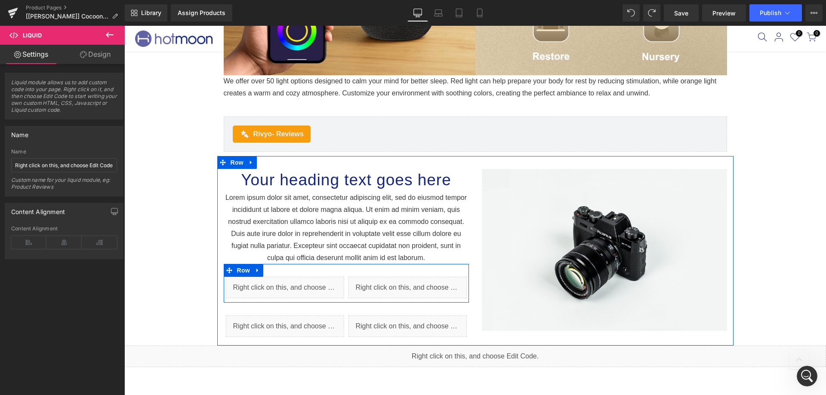
click at [292, 283] on icon at bounding box center [294, 283] width 5 height 5
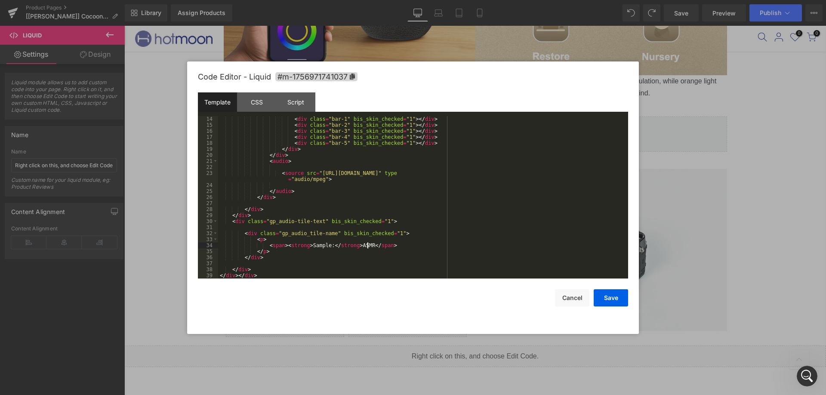
click at [366, 247] on div "< div class = "bar-1" bis_skin_checked = "1" > </ div > < div class = "bar-2" b…" at bounding box center [421, 203] width 406 height 175
click at [611, 303] on button "Save" at bounding box center [610, 297] width 34 height 17
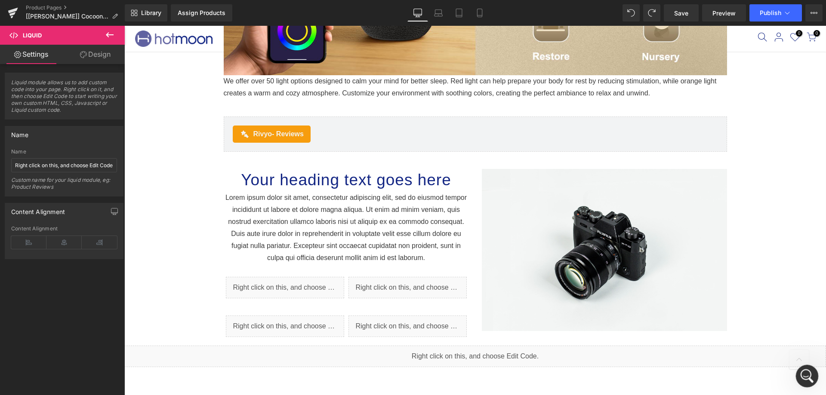
click at [810, 371] on icon "打开 Intercom Messenger" at bounding box center [805, 375] width 14 height 14
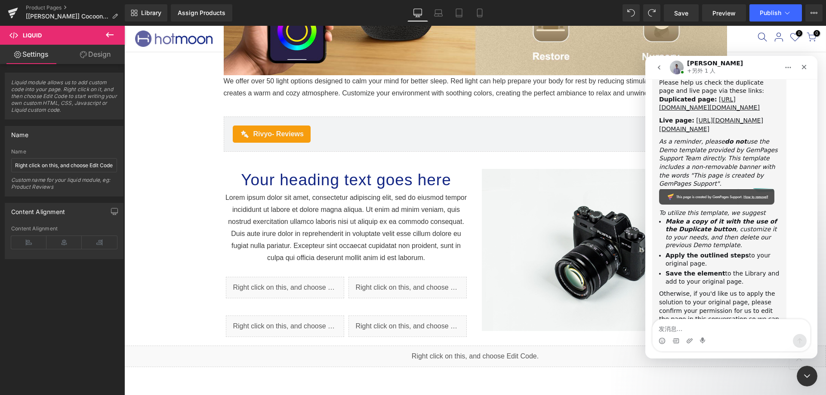
scroll to position [2047, 0]
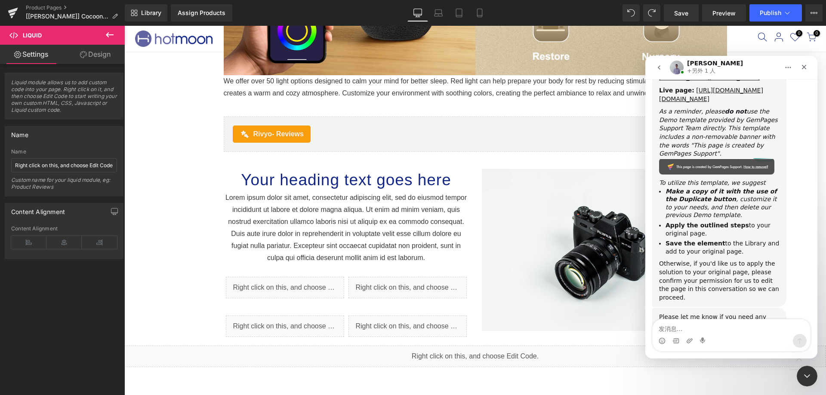
click at [267, 289] on div at bounding box center [413, 184] width 826 height 369
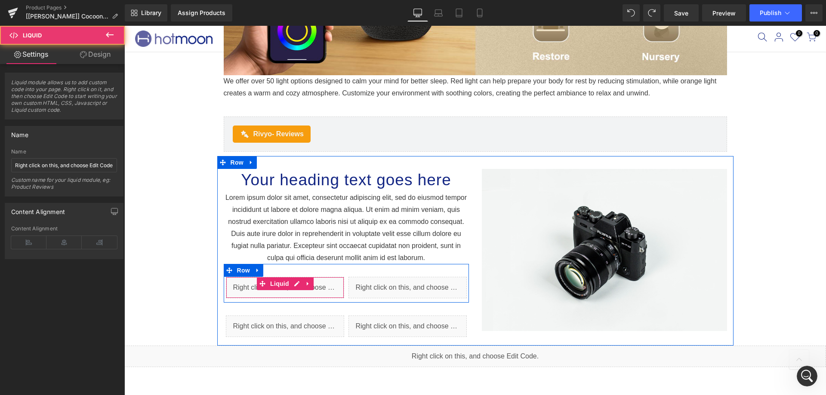
click at [267, 289] on div "Liquid" at bounding box center [285, 287] width 118 height 21
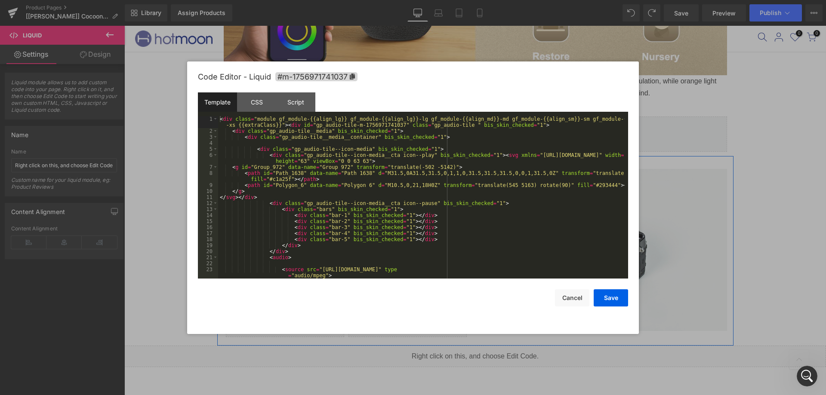
click at [294, 281] on icon at bounding box center [297, 283] width 6 height 6
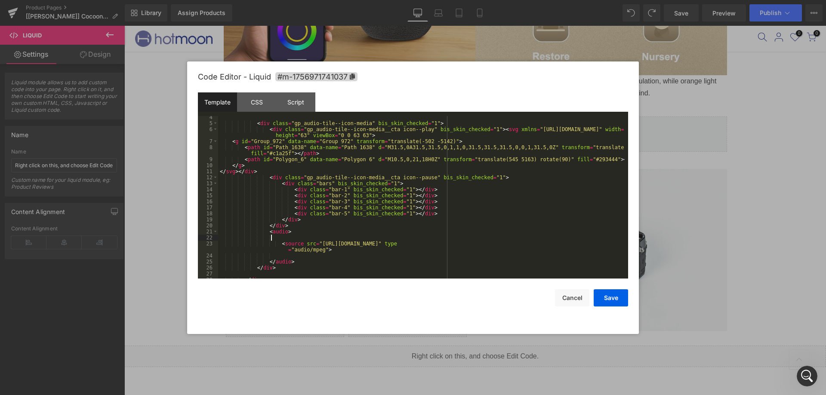
click at [300, 237] on div "< div class = "gp_audio-tile--icon-media" bis_skin_checked = "1" > < div class …" at bounding box center [421, 201] width 406 height 175
click at [300, 239] on div "< div class = "gp_audio-tile--icon-media" bis_skin_checked = "1" > < div class …" at bounding box center [421, 201] width 406 height 175
click at [302, 233] on div "< div class = "gp_audio-tile--icon-media" bis_skin_checked = "1" > < div class …" at bounding box center [421, 201] width 406 height 175
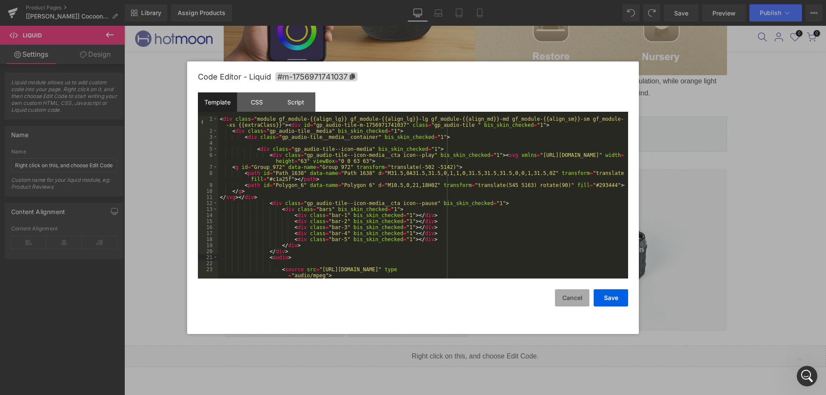
click at [569, 297] on button "Cancel" at bounding box center [572, 297] width 34 height 17
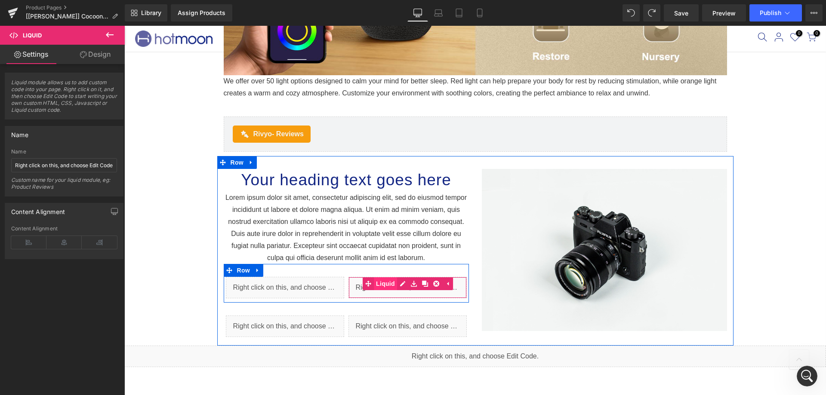
click at [373, 289] on div "Liquid" at bounding box center [407, 287] width 118 height 21
click at [417, 280] on link at bounding box center [416, 284] width 9 height 10
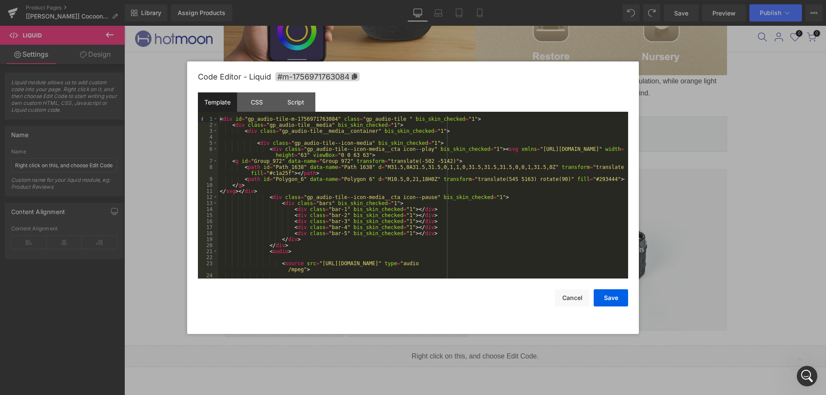
click at [376, 254] on div "< div id = "gp_audio-tile-m-1756971763084" class = "gp_audio-tile " bis_skin_ch…" at bounding box center [421, 203] width 406 height 175
drag, startPoint x: 564, startPoint y: 300, endPoint x: 556, endPoint y: 300, distance: 7.7
click at [564, 300] on button "Cancel" at bounding box center [572, 297] width 34 height 17
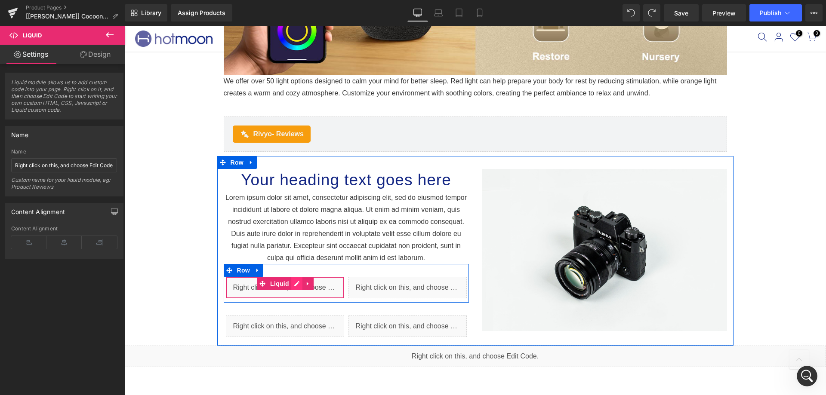
click at [291, 285] on link at bounding box center [296, 283] width 11 height 13
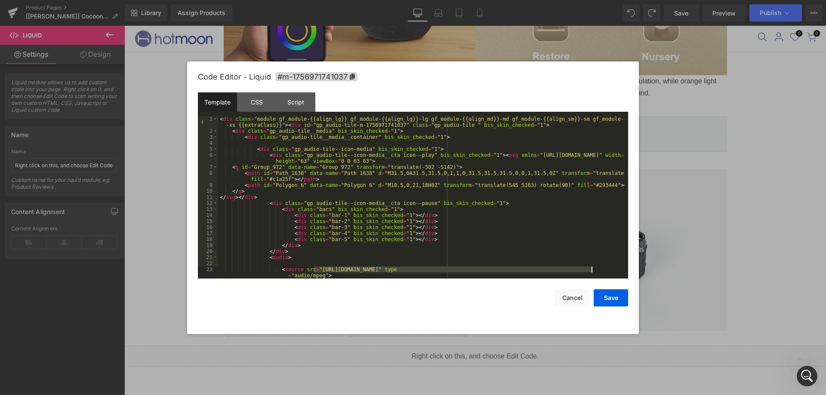
drag, startPoint x: 312, startPoint y: 270, endPoint x: 589, endPoint y: 270, distance: 276.9
click at [589, 270] on div "< div class = "module gf_module-{{align_lg}} gf_module-{{align_lg}}-lg gf_modul…" at bounding box center [421, 206] width 406 height 181
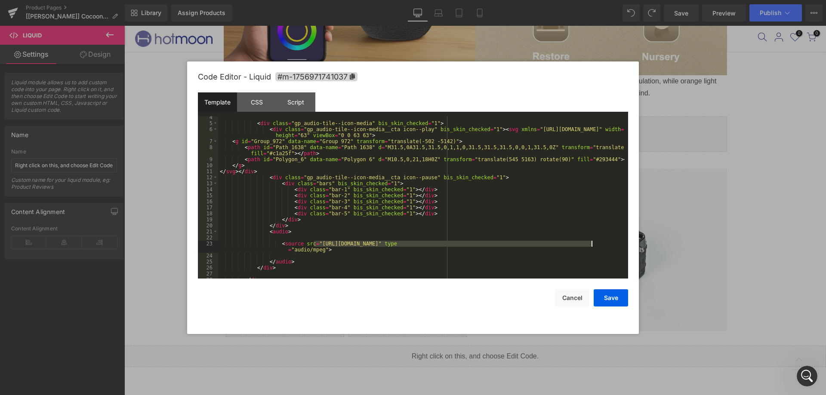
click at [326, 249] on div "< div class = "gp_audio-tile--icon-media" bis_skin_checked = "1" > < div class …" at bounding box center [421, 201] width 406 height 175
drag, startPoint x: 325, startPoint y: 250, endPoint x: 278, endPoint y: 242, distance: 47.9
click at [278, 242] on div "< div class = "gp_audio-tile--icon-media" bis_skin_checked = "1" > < div class …" at bounding box center [421, 201] width 406 height 175
click at [329, 252] on div "< div class = "gp_audio-tile--icon-media" bis_skin_checked = "1" > < div class …" at bounding box center [421, 197] width 406 height 163
click at [329, 252] on div "< div class = "gp_audio-tile--icon-media" bis_skin_checked = "1" > < div class …" at bounding box center [421, 201] width 406 height 175
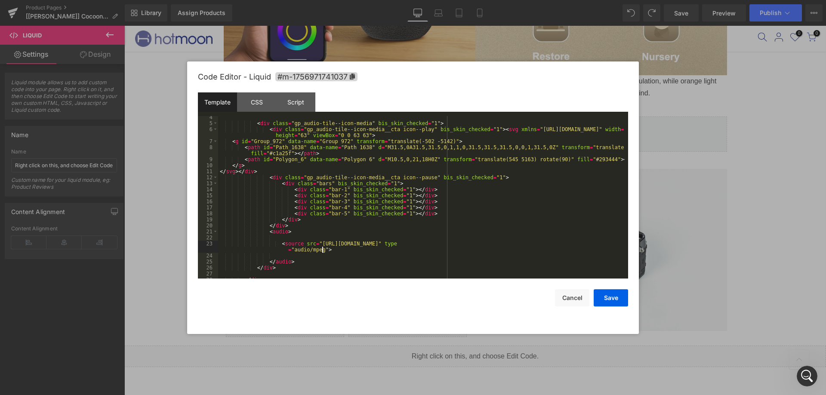
scroll to position [77, 0]
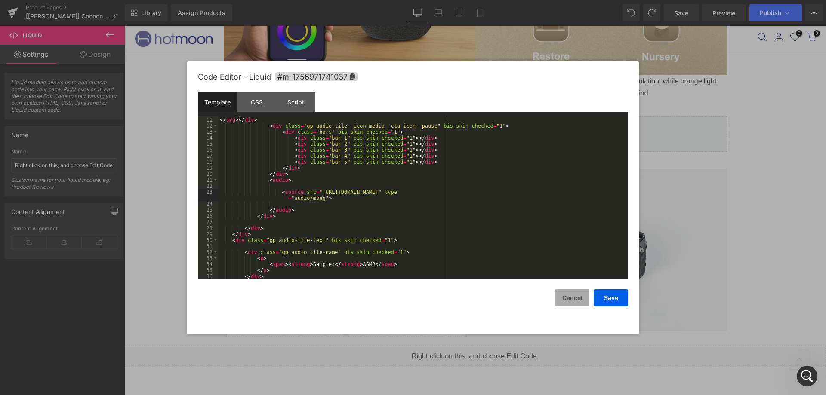
click at [574, 298] on button "Cancel" at bounding box center [572, 297] width 34 height 17
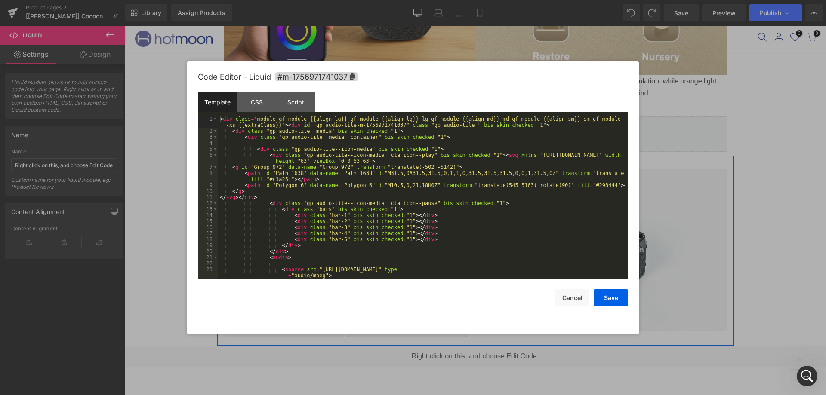
click at [294, 282] on icon at bounding box center [297, 283] width 6 height 6
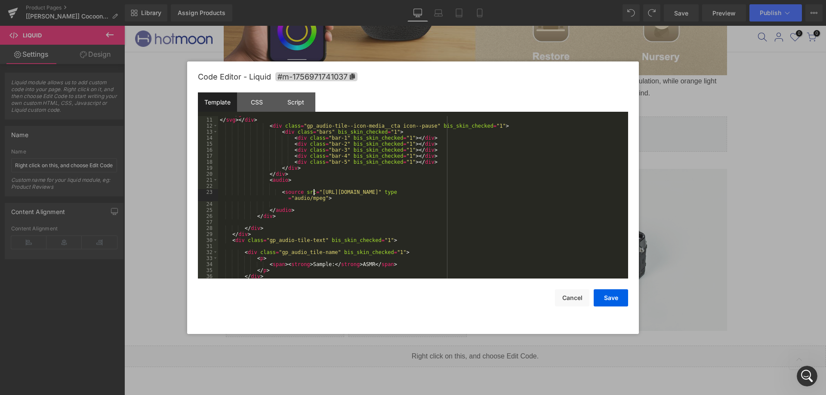
click at [313, 189] on div "</ g > </ svg > </ div > < div class = "gp_audio-tile--icon-media__cta icon--pa…" at bounding box center [421, 198] width 406 height 175
drag, startPoint x: 313, startPoint y: 193, endPoint x: 591, endPoint y: 193, distance: 278.2
click at [591, 193] on div "</ g > </ svg > </ div > < div class = "gp_audio-tile--icon-media__cta icon--pa…" at bounding box center [421, 198] width 406 height 175
click at [616, 298] on button "Save" at bounding box center [610, 297] width 34 height 17
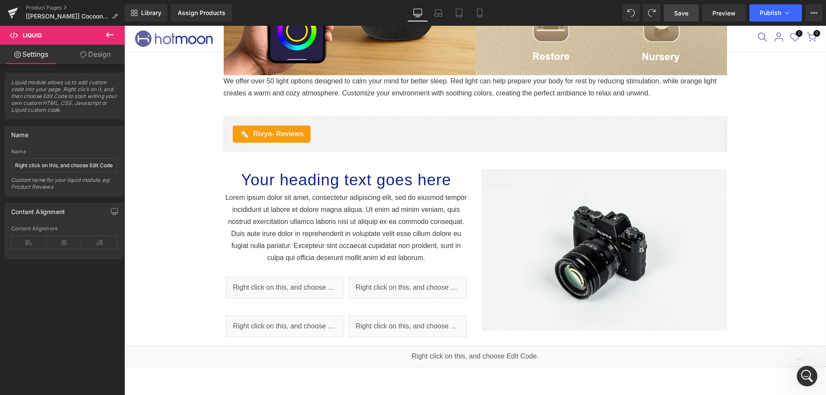
click at [681, 10] on span "Save" at bounding box center [681, 13] width 14 height 9
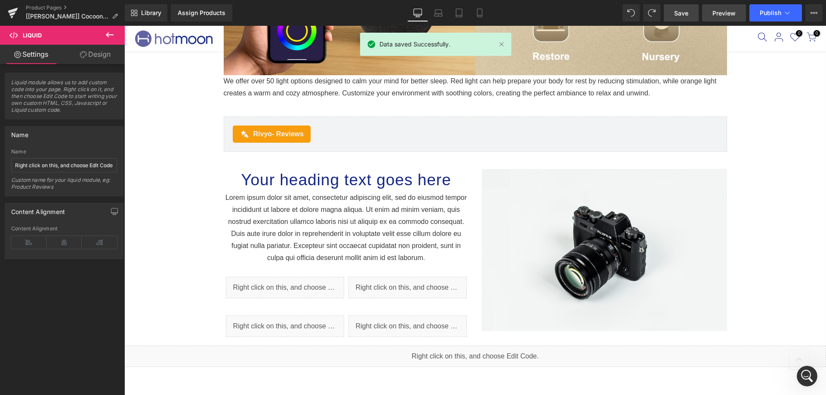
click at [734, 15] on span "Preview" at bounding box center [723, 13] width 23 height 9
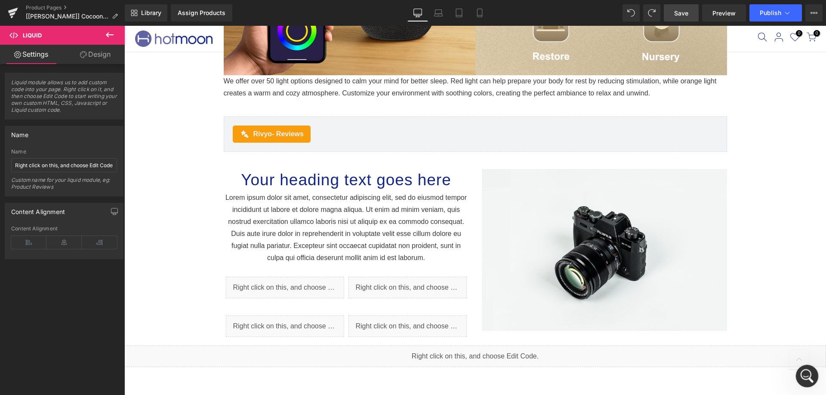
click at [804, 371] on icon "打开 Intercom Messenger" at bounding box center [805, 375] width 14 height 14
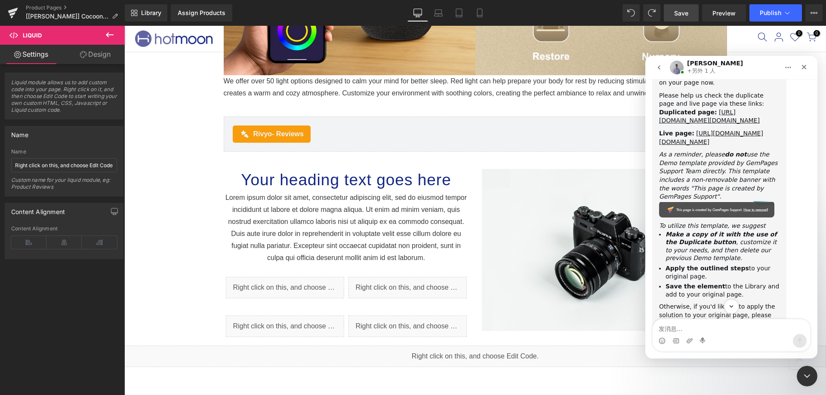
scroll to position [2047, 0]
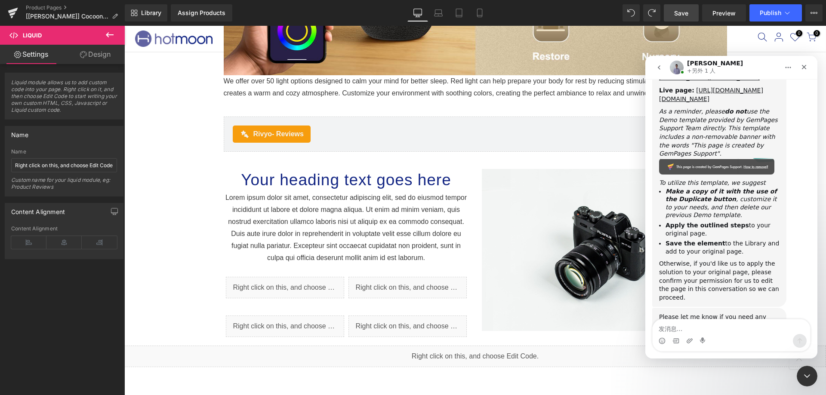
drag, startPoint x: 691, startPoint y: 323, endPoint x: 667, endPoint y: 325, distance: 23.3
click at [689, 323] on textarea "发消息..." at bounding box center [730, 326] width 157 height 15
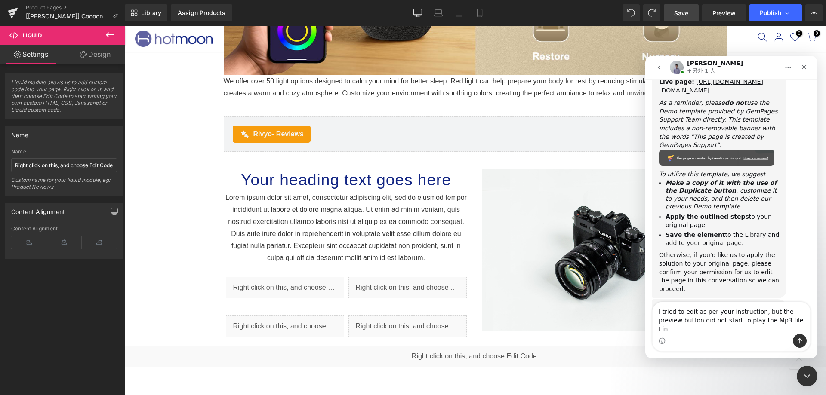
scroll to position [2064, 0]
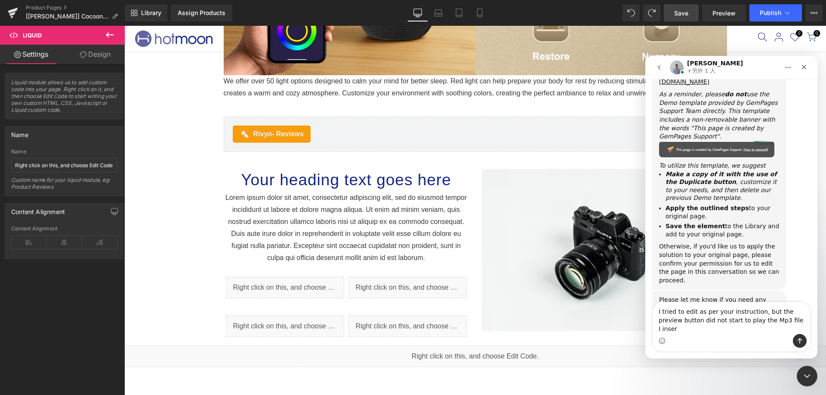
type textarea "I tried to edit as per your instruction, but the preview button did not start t…"
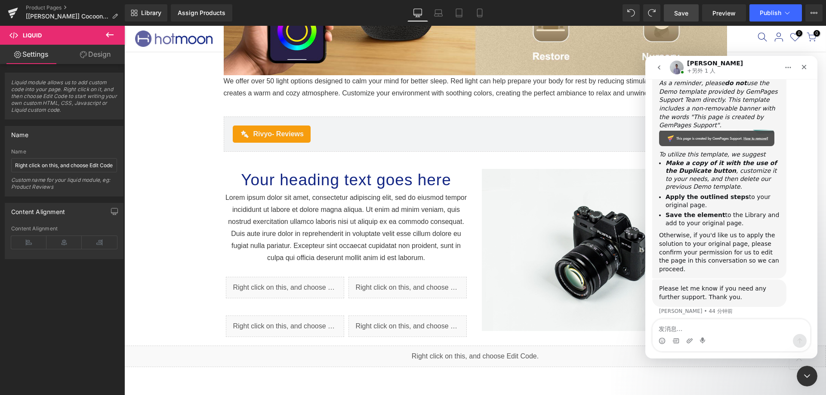
scroll to position [2089, 0]
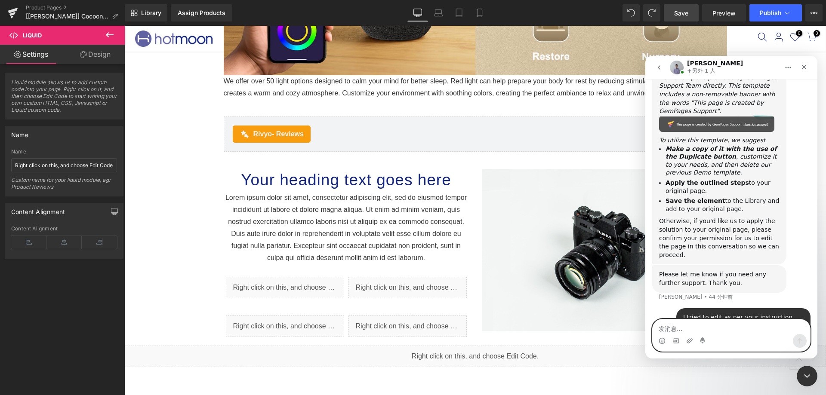
paste textarea "[URL][DOMAIN_NAME]"
type textarea "[URL][DOMAIN_NAME]"
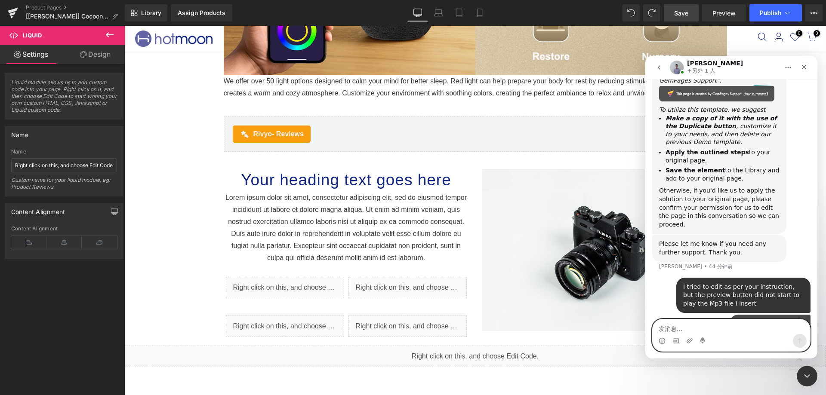
scroll to position [2126, 0]
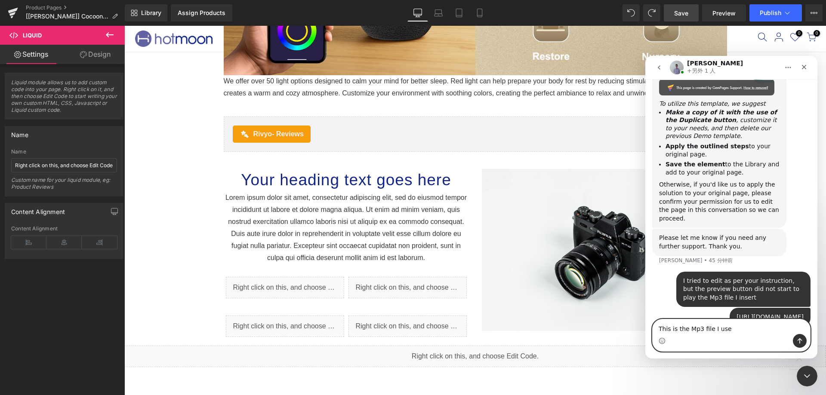
type textarea "This is the Mp3 file I used"
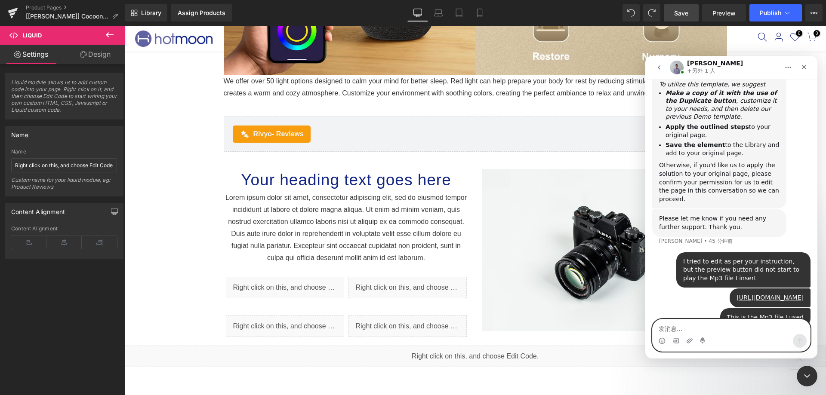
type textarea "A"
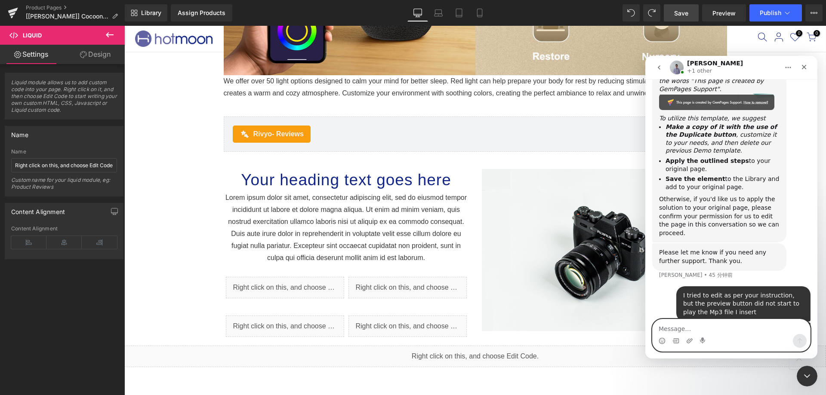
scroll to position [2179, 0]
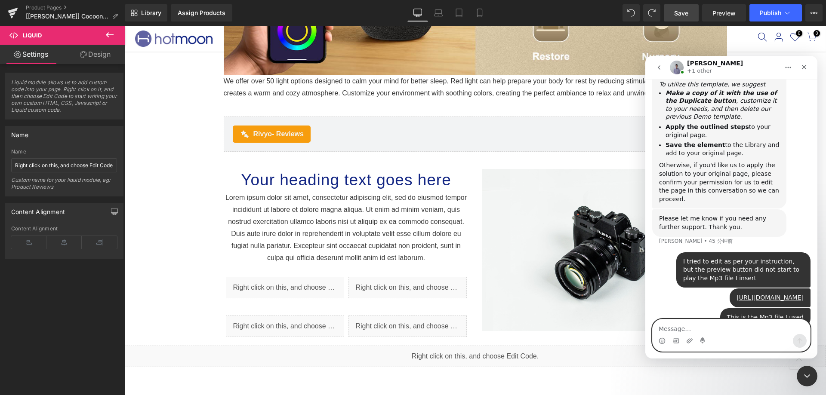
click at [684, 326] on textarea "Message…" at bounding box center [730, 326] width 157 height 15
paste textarea "The section in the upper left corner that I changed to ASMR is the one I edited."
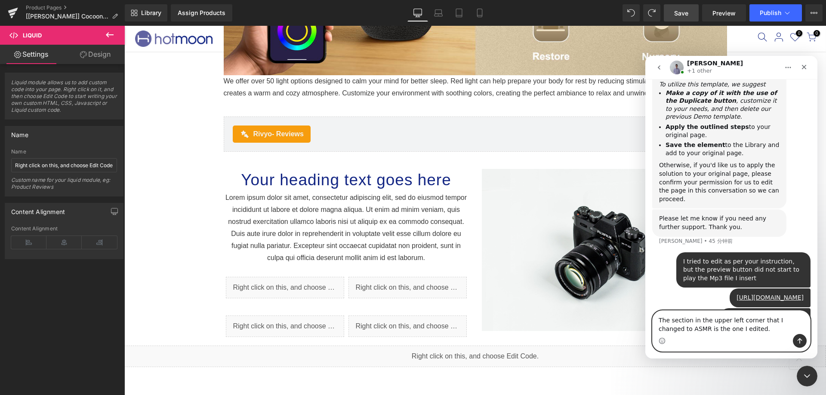
scroll to position [2188, 0]
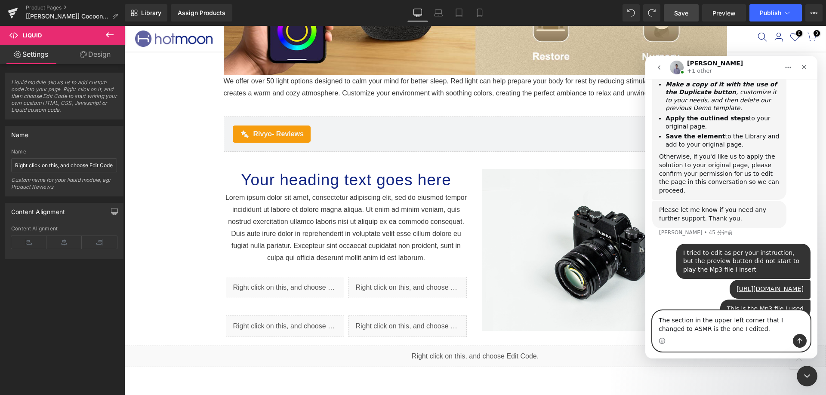
click at [657, 328] on textarea "The section in the upper left corner that I changed to ASMR is the one I edited." at bounding box center [730, 322] width 157 height 23
type textarea "The section in the upper left corner that I changed the title to ASMR is the on…"
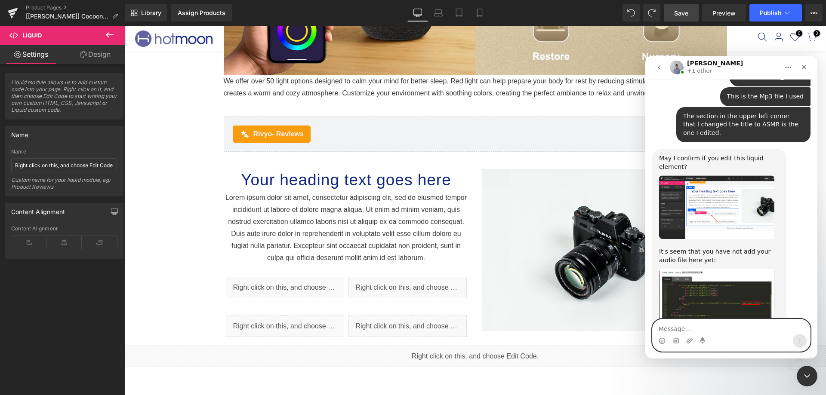
scroll to position [2356, 0]
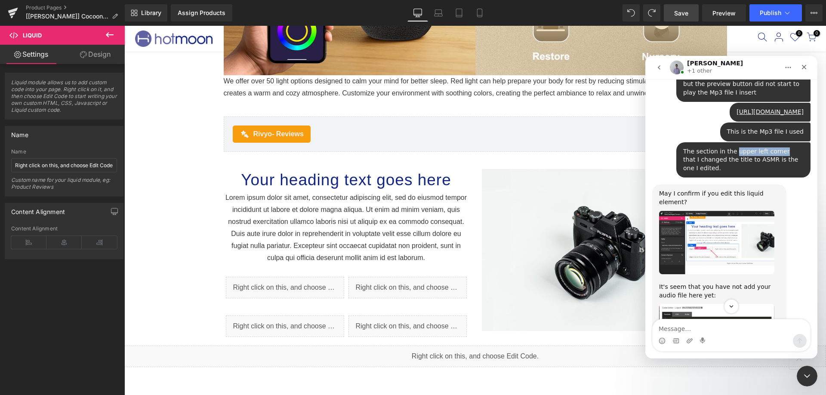
drag, startPoint x: 732, startPoint y: 132, endPoint x: 780, endPoint y: 132, distance: 48.2
click at [780, 147] on div "The section in the upper left corner that I changed the title to ASMR is the on…" at bounding box center [743, 159] width 120 height 25
copy div "upper left corner"
click at [780, 147] on div "The section in the upper left corner that I changed the title to ASMR is the on…" at bounding box center [743, 159] width 120 height 25
drag, startPoint x: 719, startPoint y: 133, endPoint x: 779, endPoint y: 133, distance: 59.8
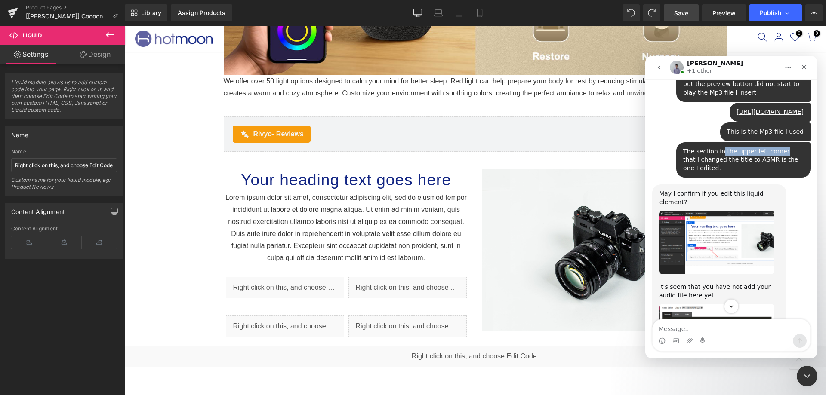
click at [779, 147] on div "The section in the upper left corner that I changed the title to ASMR is the on…" at bounding box center [743, 159] width 120 height 25
copy div "the upper left corner"
click at [691, 331] on textarea "Message…" at bounding box center [730, 326] width 157 height 15
paste textarea "the upper left corner"
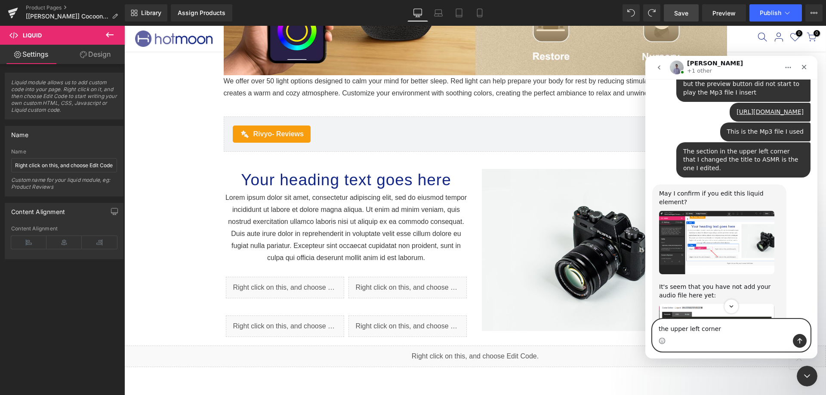
click at [670, 330] on textarea "the upper left corner" at bounding box center [730, 326] width 157 height 15
type textarea "the one on the upper left corner"
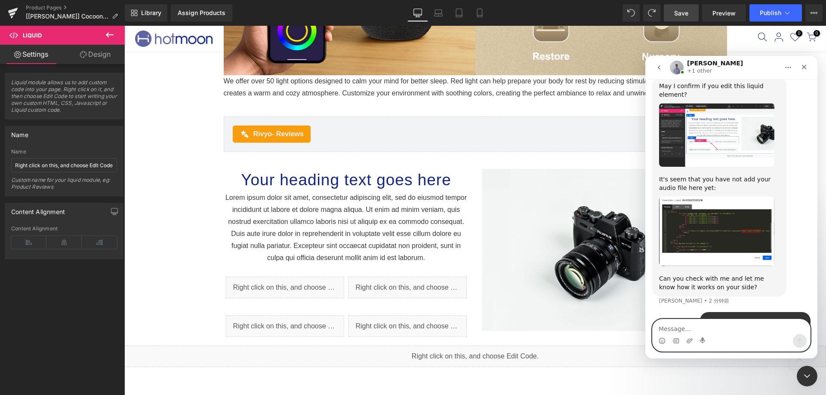
scroll to position [2468, 0]
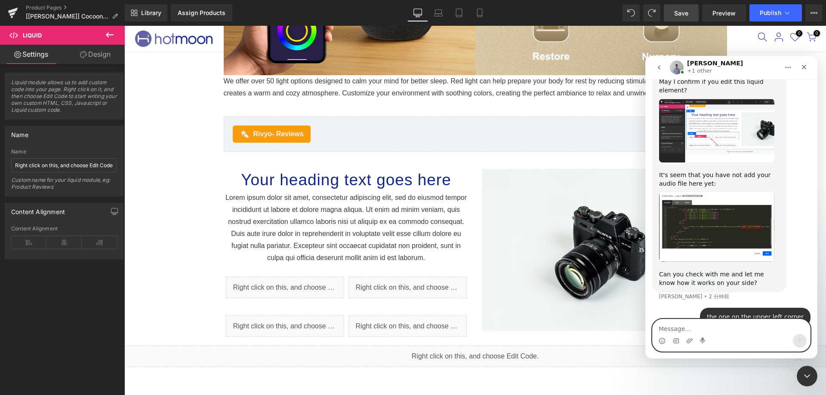
click at [676, 328] on textarea "Message…" at bounding box center [730, 326] width 157 height 15
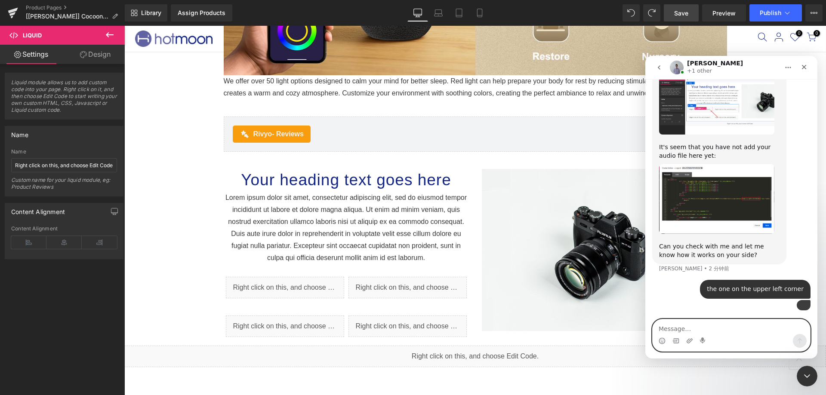
scroll to position [2515, 0]
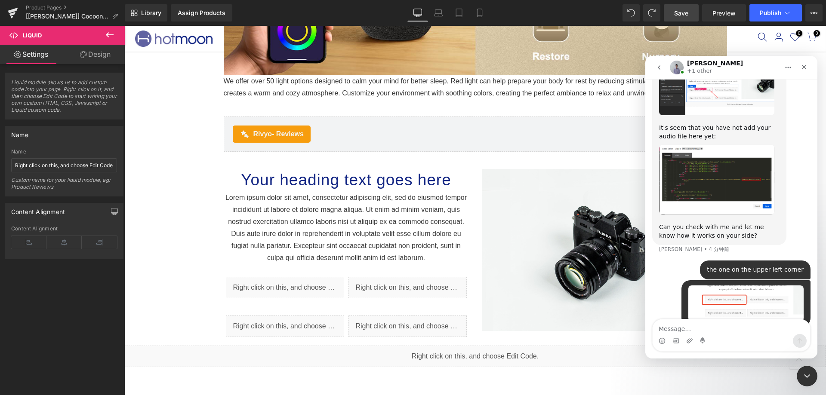
click at [721, 174] on img "Brad说…" at bounding box center [716, 180] width 115 height 70
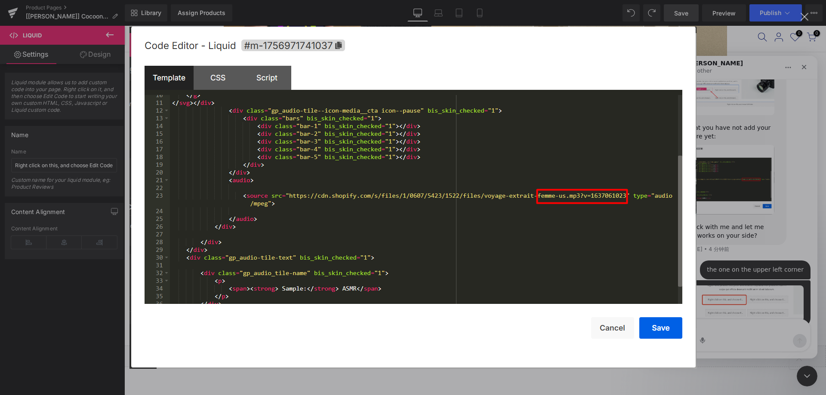
click at [801, 16] on div "关闭" at bounding box center [804, 17] width 8 height 8
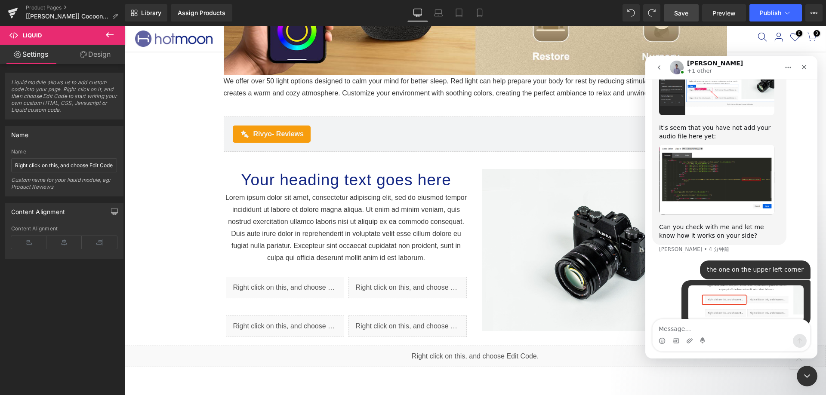
click at [284, 287] on div at bounding box center [413, 184] width 826 height 369
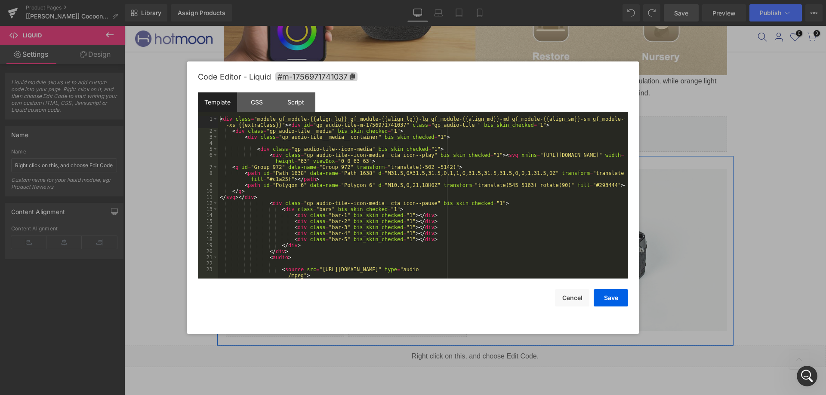
click at [294, 282] on icon at bounding box center [296, 283] width 5 height 5
click at [581, 294] on button "Cancel" at bounding box center [572, 297] width 34 height 17
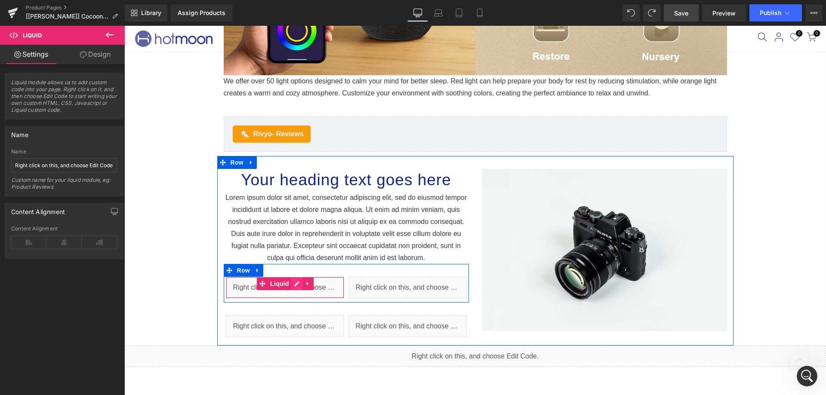
click at [294, 283] on icon at bounding box center [297, 283] width 6 height 6
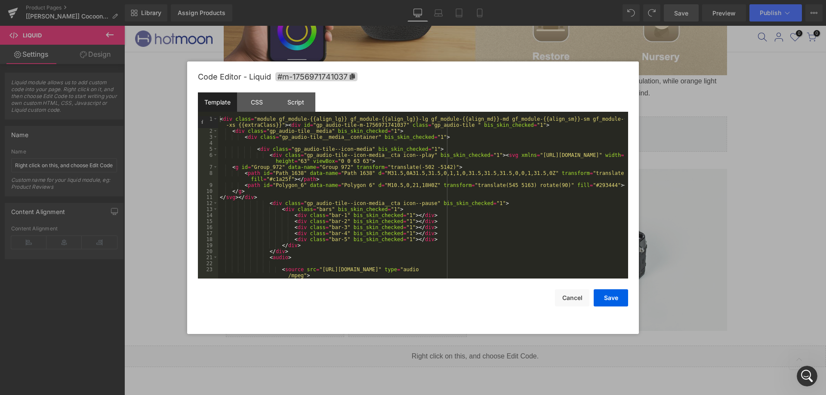
scroll to position [52, 0]
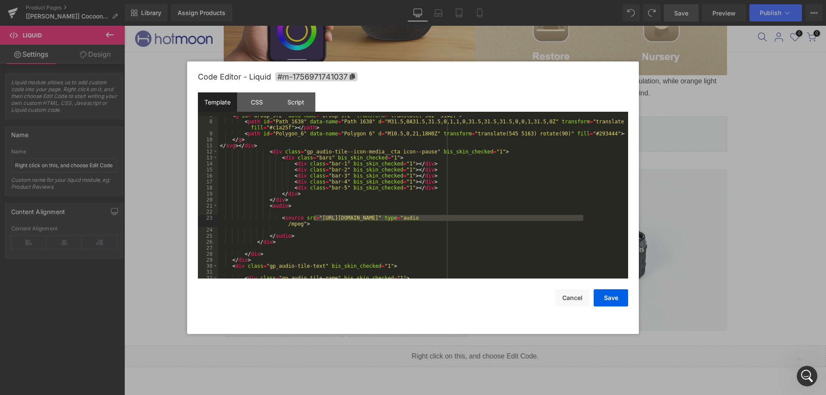
drag, startPoint x: 314, startPoint y: 217, endPoint x: 582, endPoint y: 217, distance: 267.9
click at [582, 217] on div "< g id = "Group_972" data-name = "Group 972" transform = "translate(-502 -5142)…" at bounding box center [421, 200] width 406 height 175
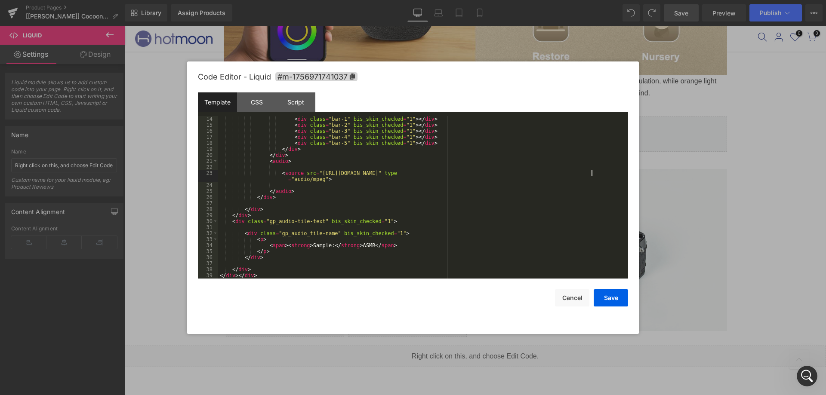
scroll to position [96, 0]
click at [602, 298] on button "Save" at bounding box center [610, 297] width 34 height 17
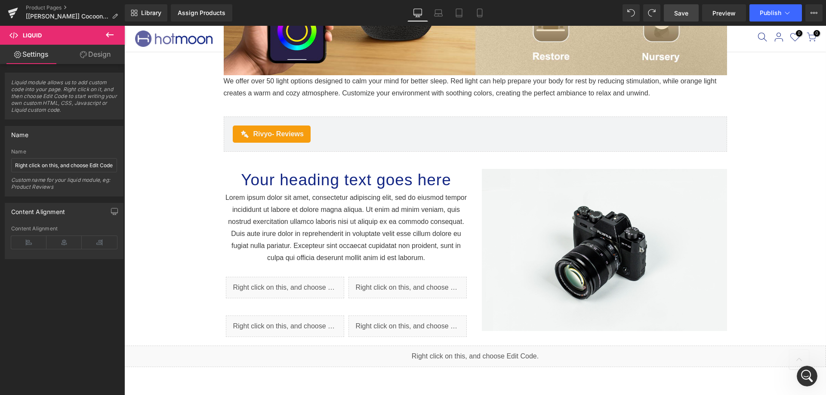
click at [691, 8] on link "Save" at bounding box center [680, 12] width 35 height 17
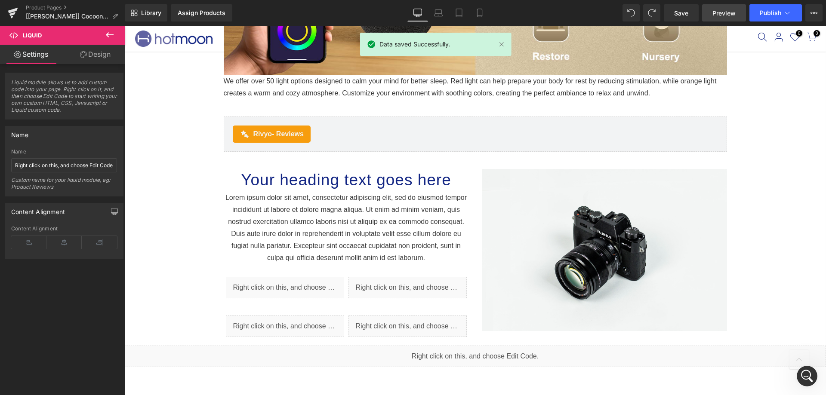
click at [710, 11] on link "Preview" at bounding box center [724, 12] width 44 height 17
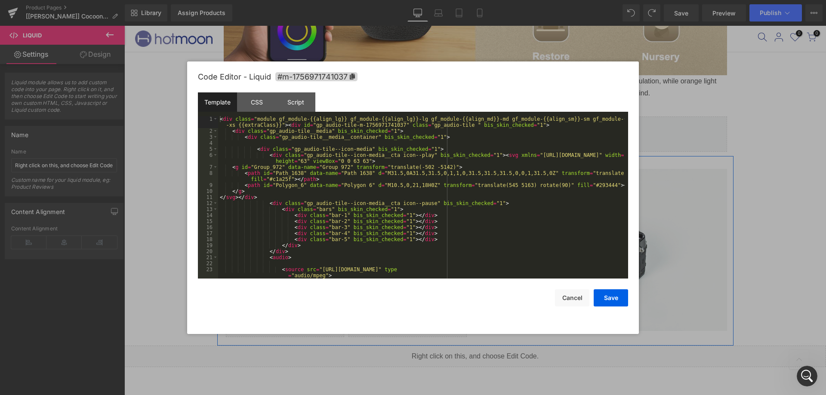
click at [294, 282] on icon at bounding box center [296, 283] width 5 height 5
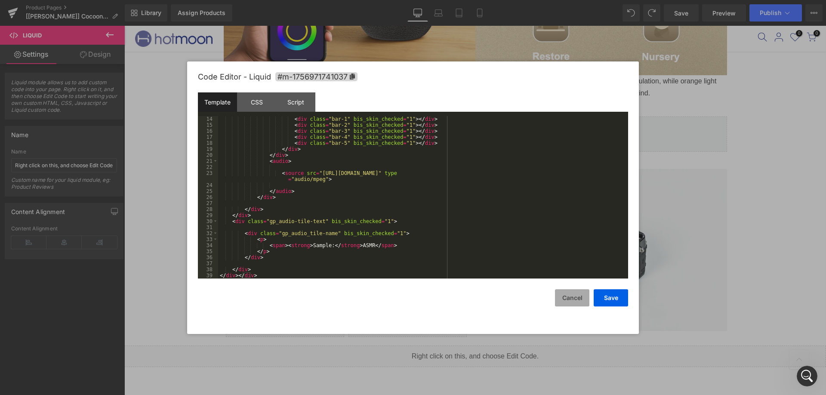
click at [581, 301] on button "Cancel" at bounding box center [572, 297] width 34 height 17
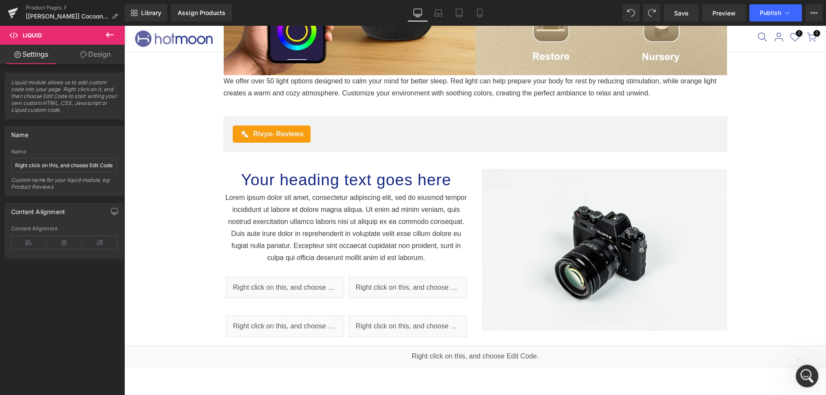
click at [810, 379] on div "打开 Intercom Messenger" at bounding box center [805, 375] width 28 height 28
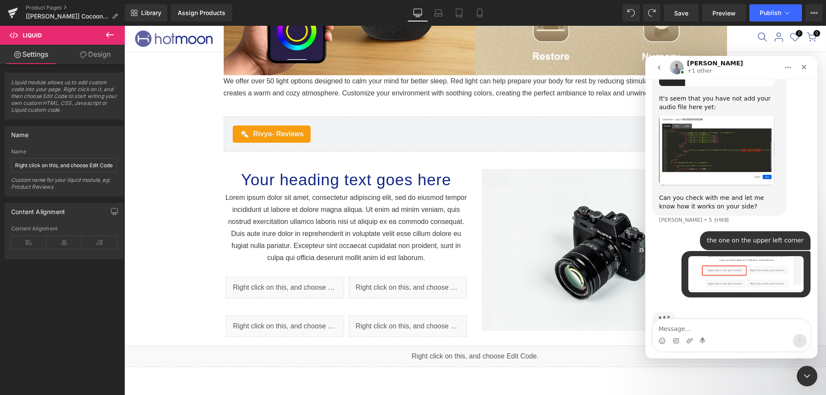
scroll to position [2548, 0]
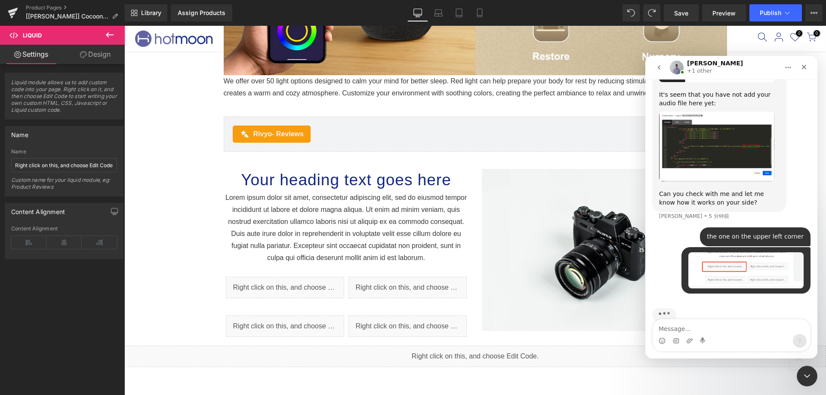
click at [724, 333] on textarea "Message…" at bounding box center [730, 326] width 157 height 15
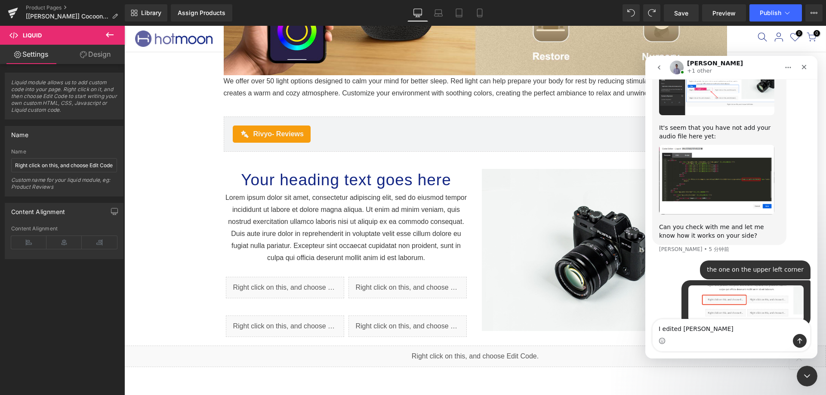
type textarea "I edited again"
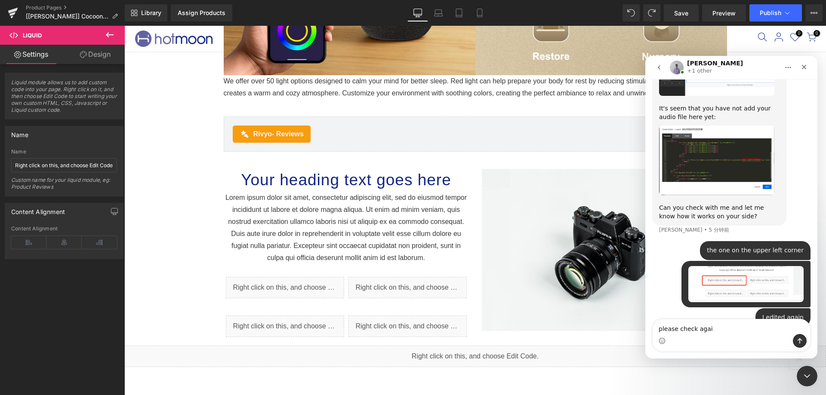
type textarea "please check again"
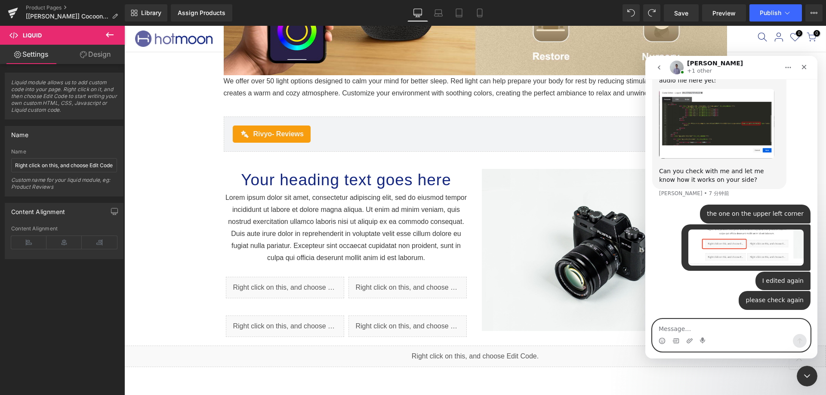
scroll to position [2554, 0]
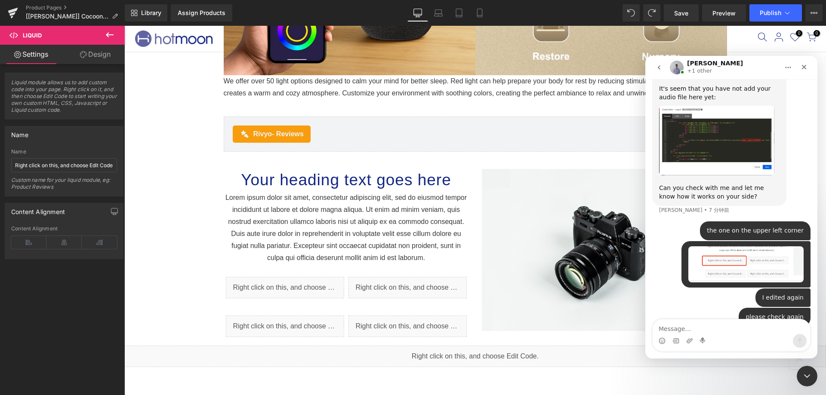
click at [672, 62] on img "Intercom Messenger" at bounding box center [676, 68] width 14 height 14
drag, startPoint x: 675, startPoint y: 75, endPoint x: 680, endPoint y: 67, distance: 9.1
click at [676, 74] on div "Intercom Messenger" at bounding box center [676, 67] width 14 height 15
click at [680, 67] on img "Intercom Messenger" at bounding box center [676, 68] width 14 height 14
click at [702, 60] on div "[PERSON_NAME] +1 other" at bounding box center [715, 67] width 56 height 15
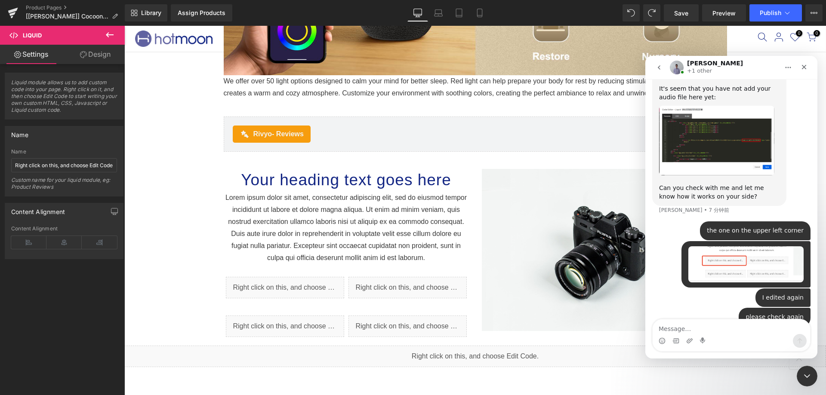
click at [790, 66] on icon "主页" at bounding box center [787, 67] width 7 height 7
click at [777, 82] on div "展开窗口" at bounding box center [765, 89] width 60 height 18
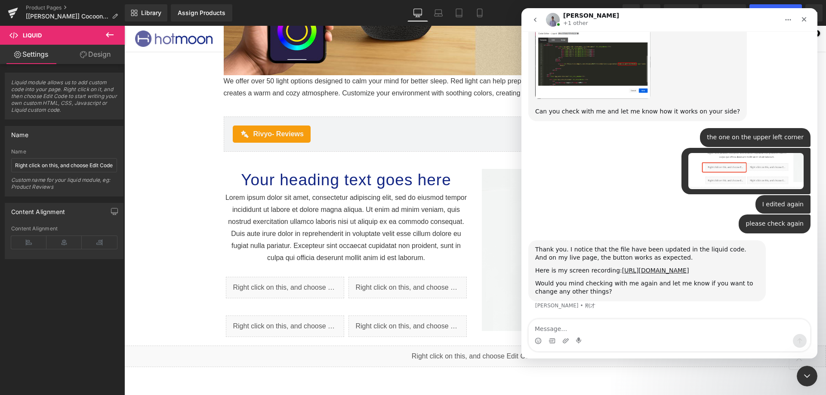
scroll to position [2045, 0]
click at [652, 270] on link "[URL][DOMAIN_NAME]" at bounding box center [655, 270] width 67 height 7
click at [801, 21] on icon "关闭" at bounding box center [803, 19] width 7 height 7
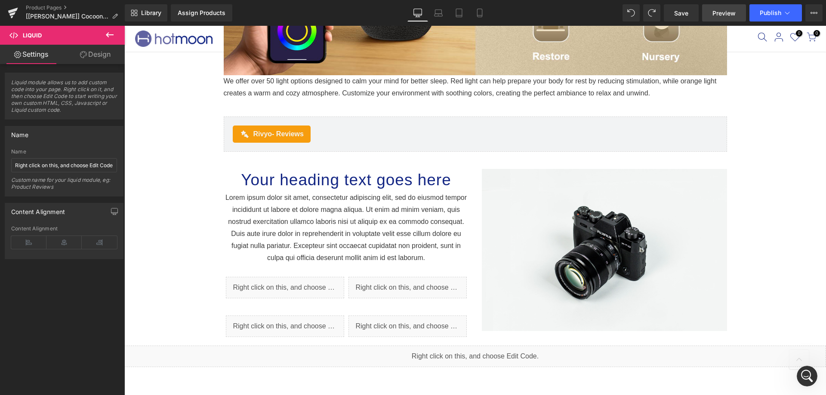
click at [733, 13] on span "Preview" at bounding box center [723, 13] width 23 height 9
click at [801, 368] on div "打开 Intercom Messenger" at bounding box center [805, 375] width 28 height 28
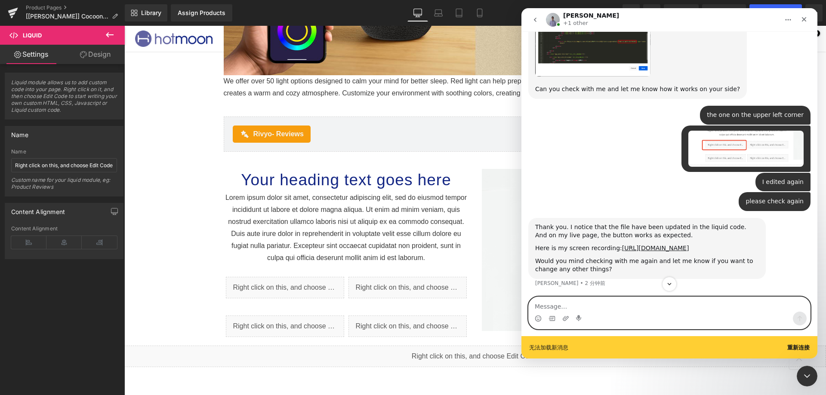
scroll to position [2067, 0]
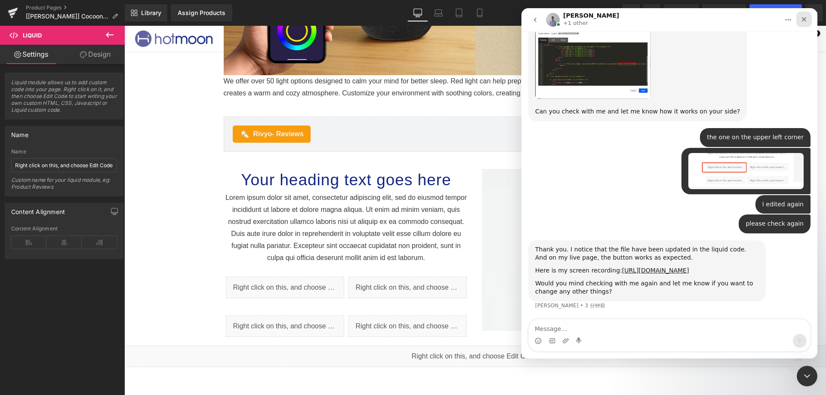
drag, startPoint x: 807, startPoint y: 18, endPoint x: 1328, endPoint y: 27, distance: 520.7
click at [807, 18] on div "关闭" at bounding box center [803, 19] width 15 height 15
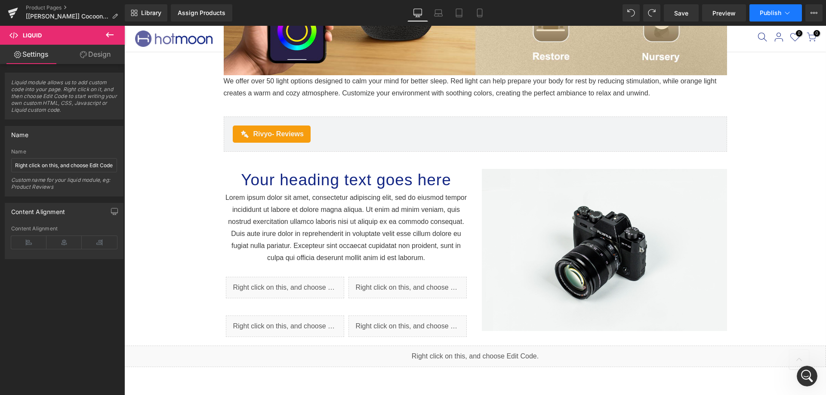
scroll to position [2045, 0]
click at [767, 10] on span "Publish" at bounding box center [769, 12] width 21 height 7
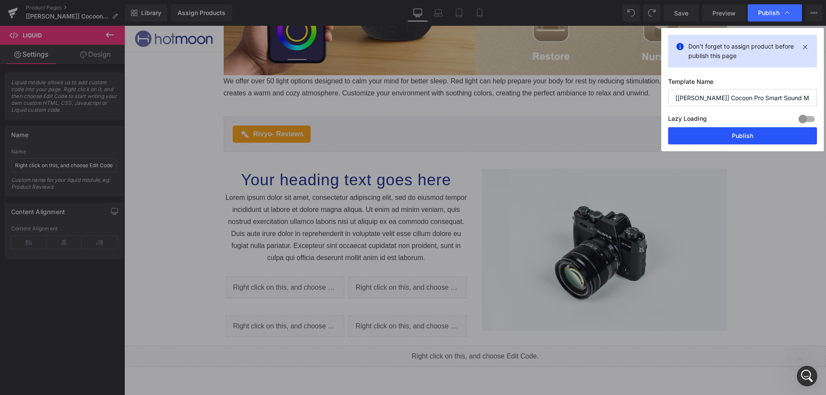
click at [772, 142] on button "Publish" at bounding box center [742, 135] width 149 height 17
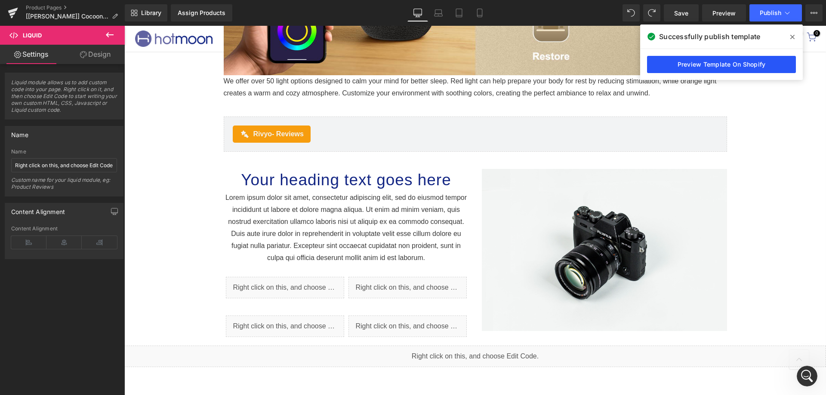
click at [735, 61] on link "Preview Template On Shopify" at bounding box center [721, 64] width 149 height 17
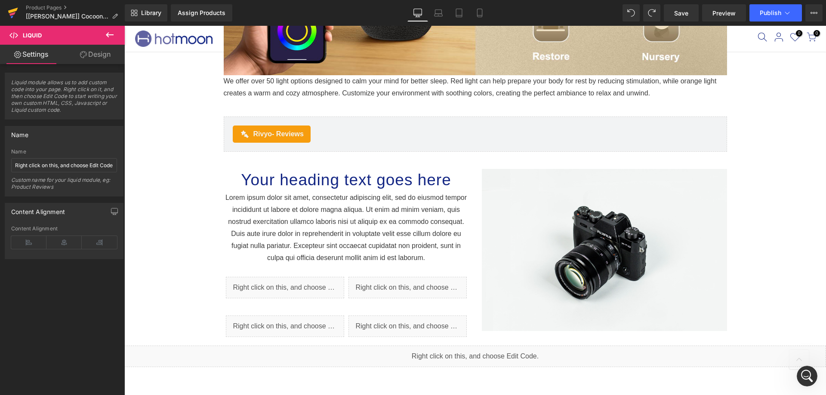
click at [17, 12] on icon at bounding box center [13, 12] width 10 height 21
